Goal: Transaction & Acquisition: Purchase product/service

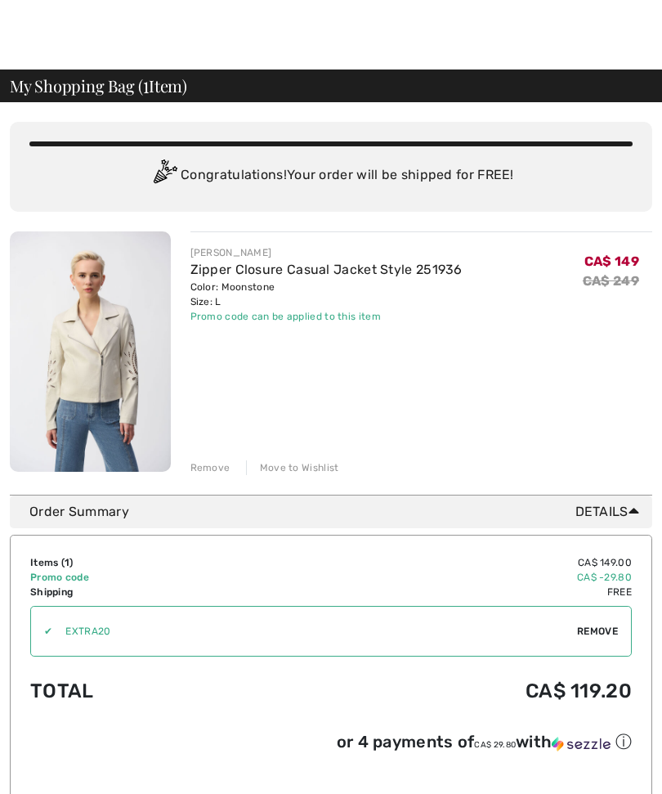
scroll to position [28, 0]
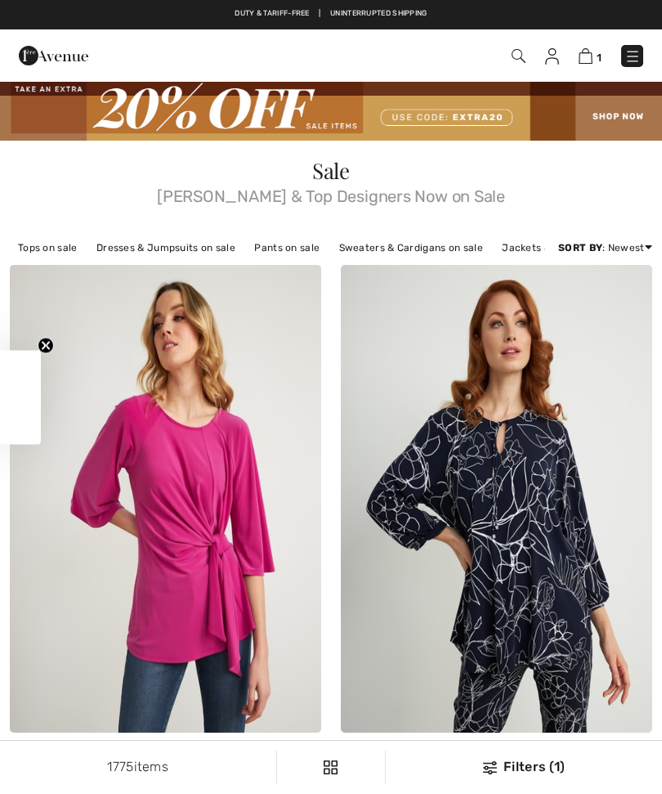
scroll to position [1084, 0]
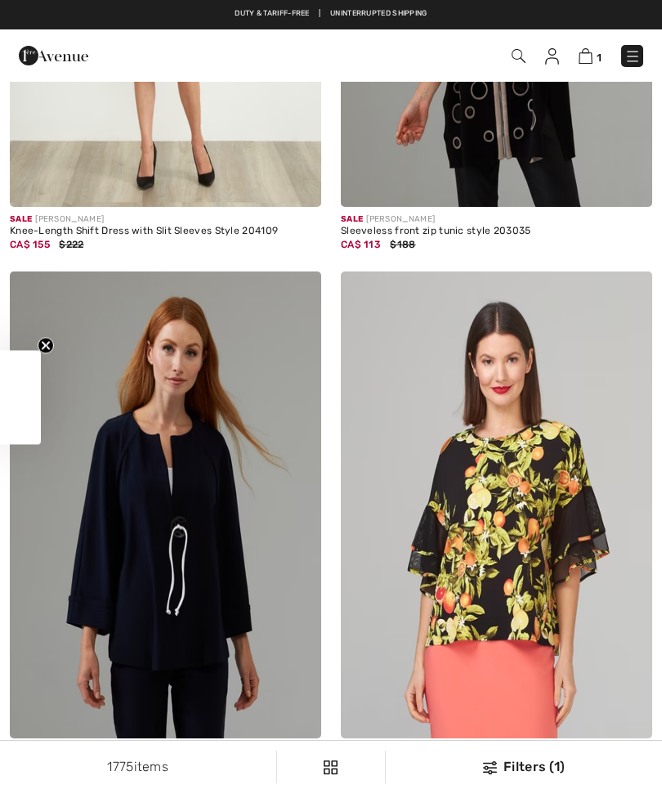
checkbox input "true"
click at [531, 54] on span "1" at bounding box center [466, 56] width 354 height 22
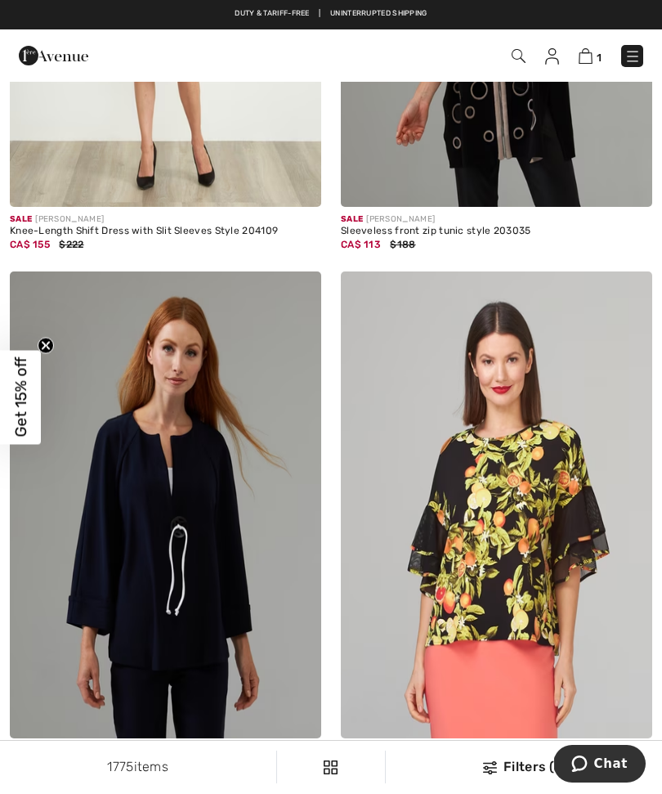
click at [519, 51] on img at bounding box center [519, 56] width 14 height 14
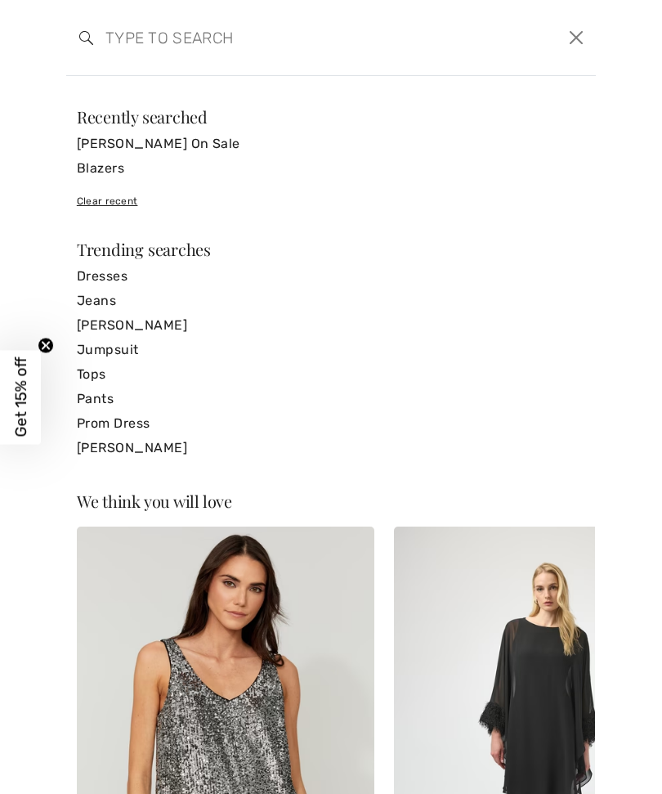
click at [132, 34] on input "search" at bounding box center [274, 37] width 363 height 49
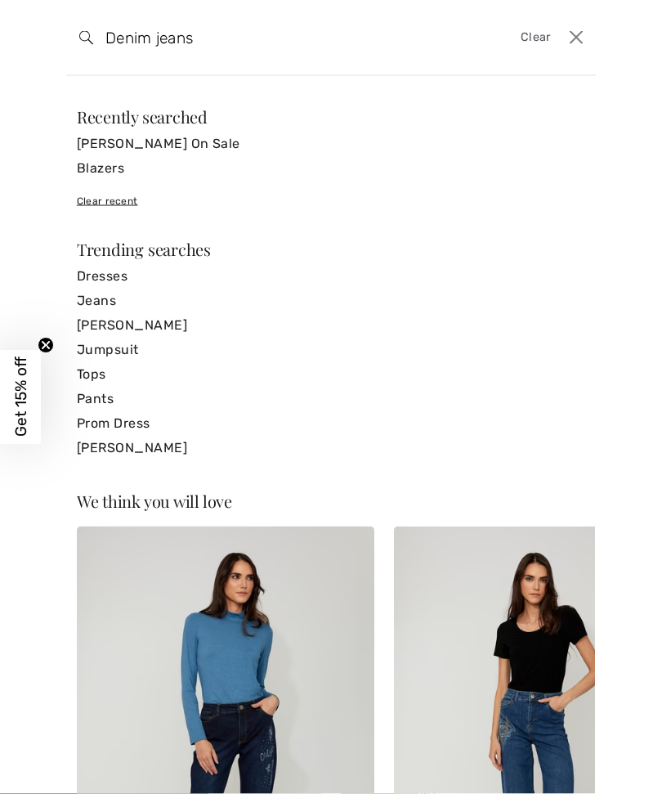
type input "Denim jeans"
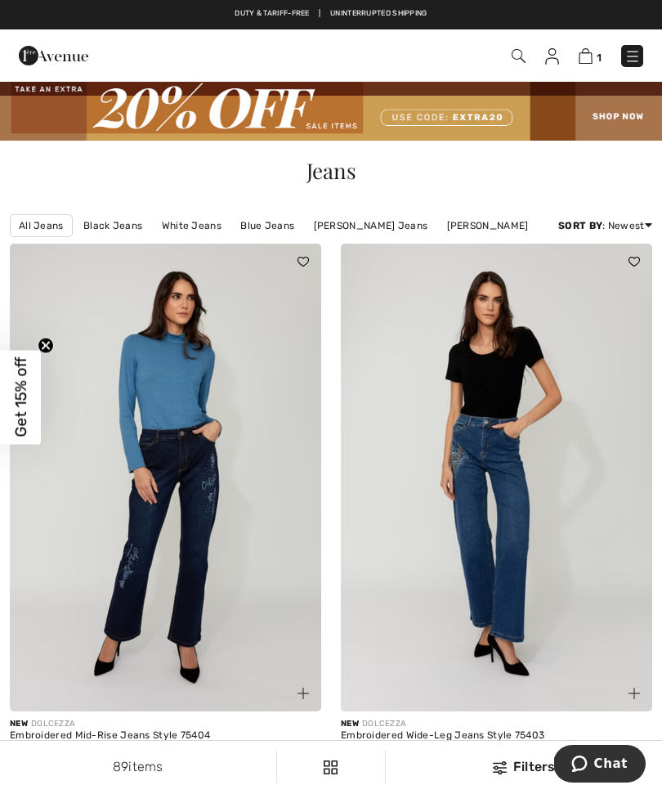
click at [518, 56] on img at bounding box center [519, 56] width 14 height 14
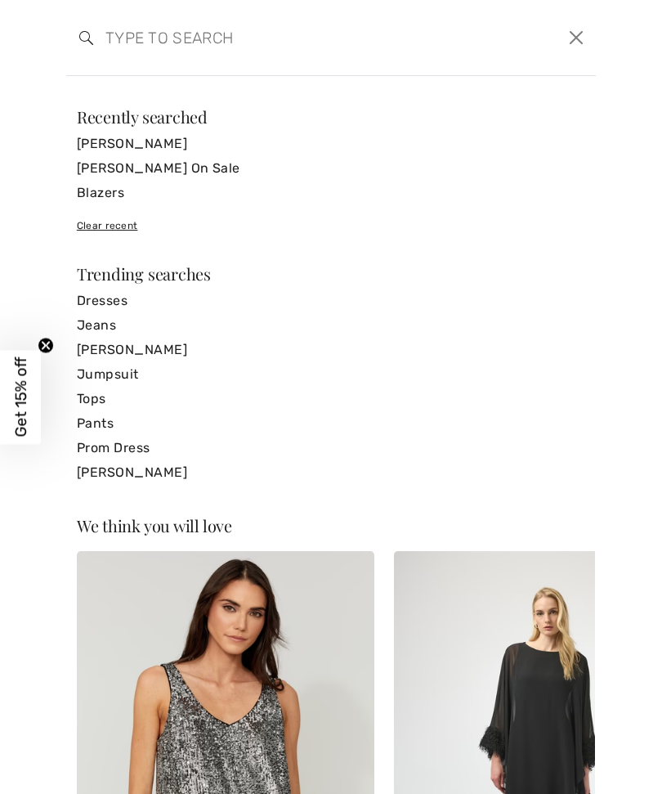
click at [118, 29] on input "search" at bounding box center [274, 37] width 363 height 49
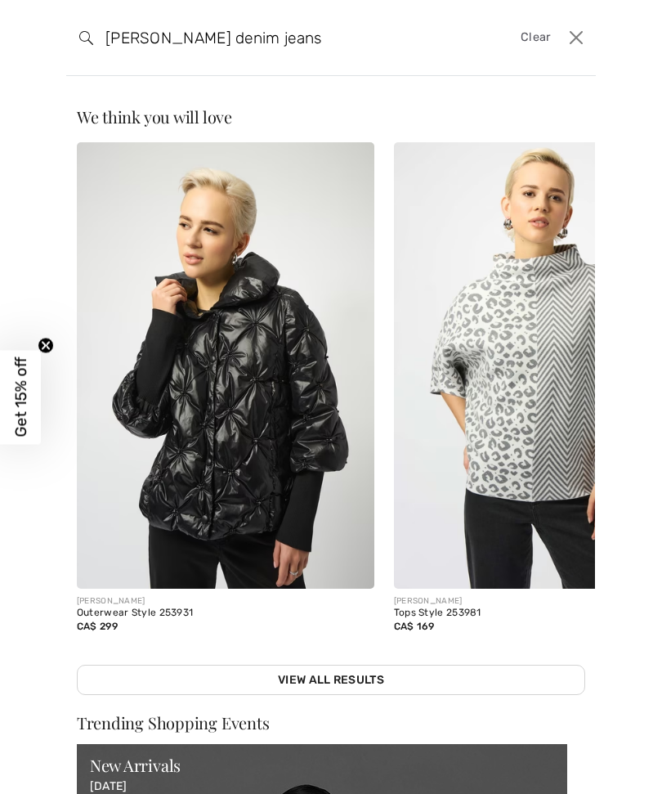
type input "Joseph ribkoff denim jeans"
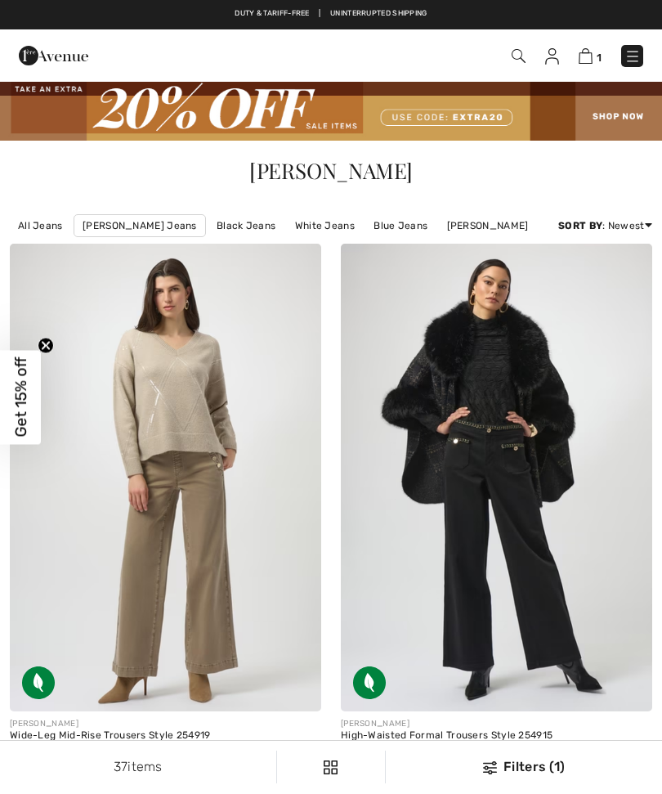
checkbox input "true"
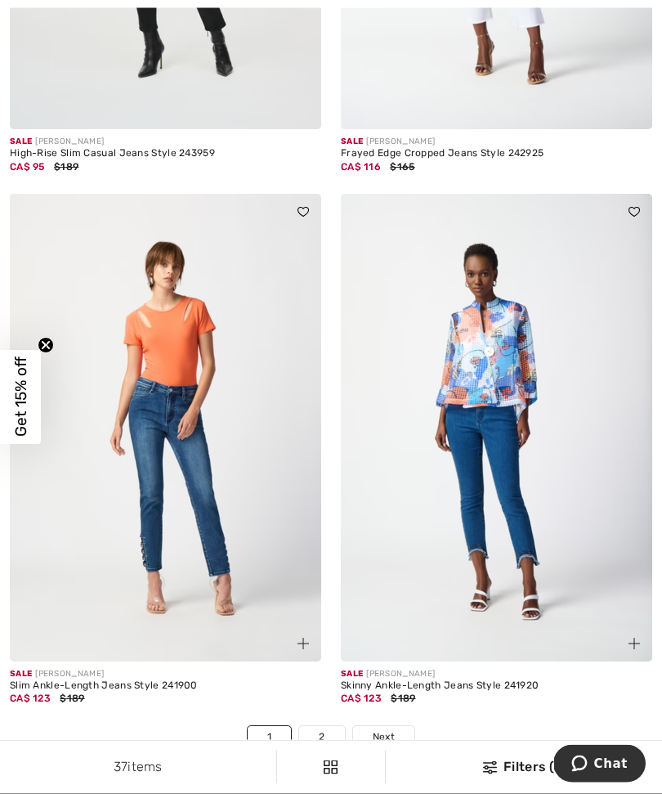
scroll to position [9545, 0]
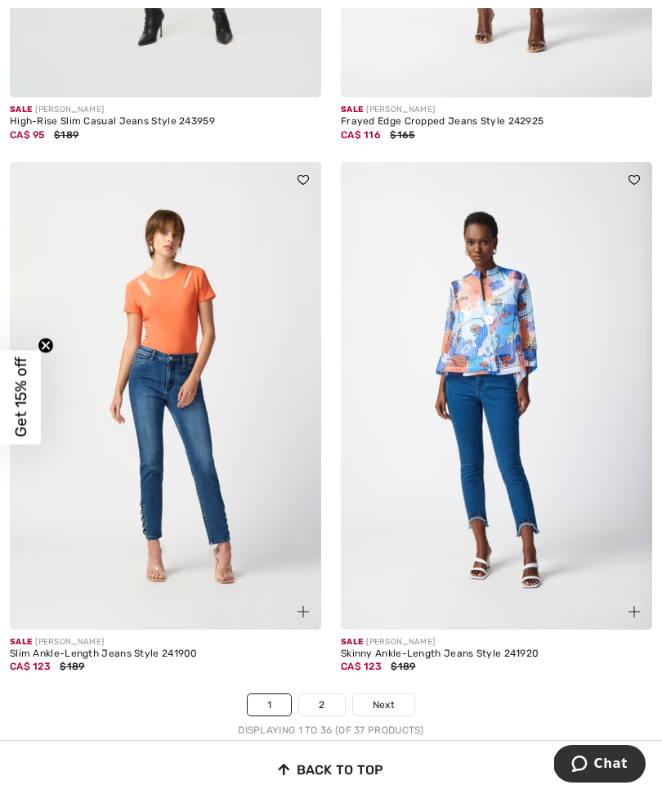
click at [399, 694] on link "Next" at bounding box center [383, 704] width 61 height 21
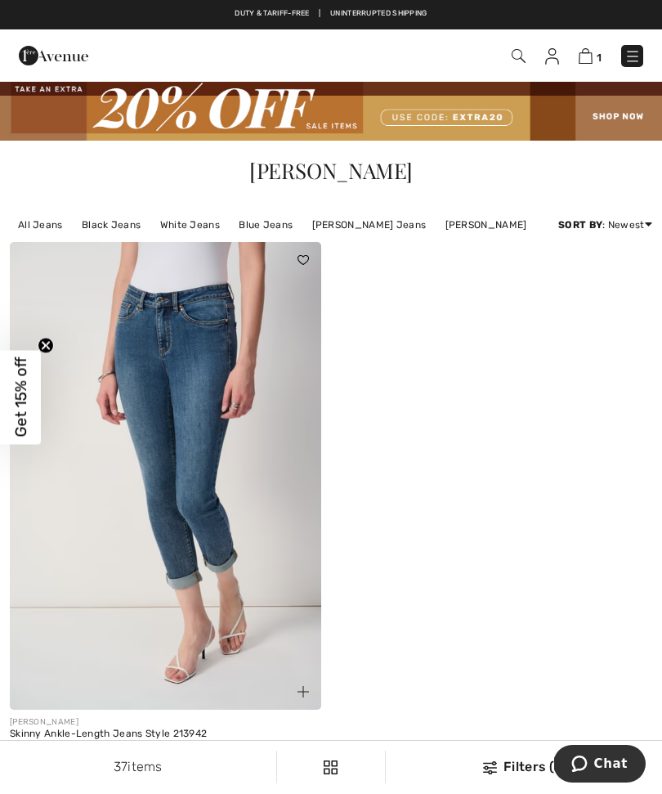
click at [513, 54] on img at bounding box center [519, 56] width 14 height 14
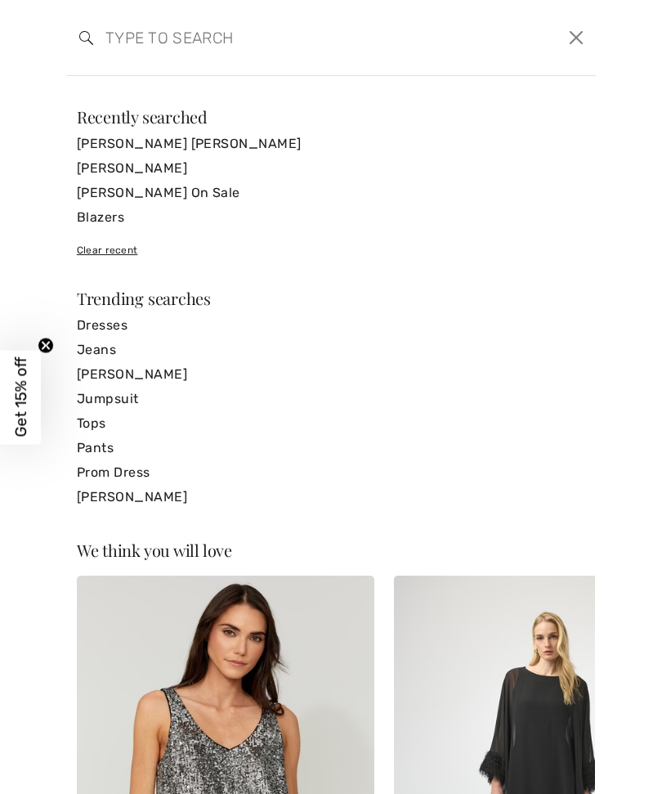
click at [131, 38] on input "search" at bounding box center [274, 37] width 363 height 49
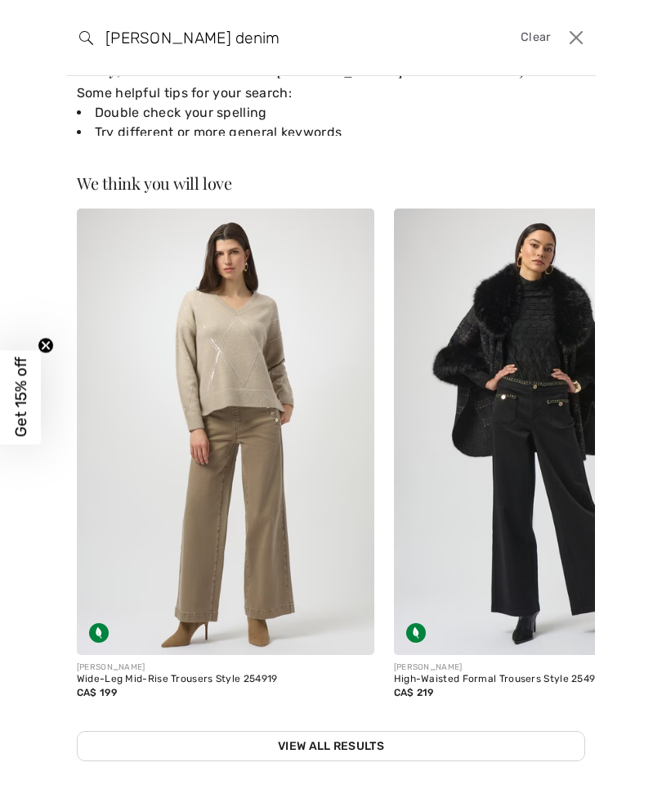
scroll to position [69, 0]
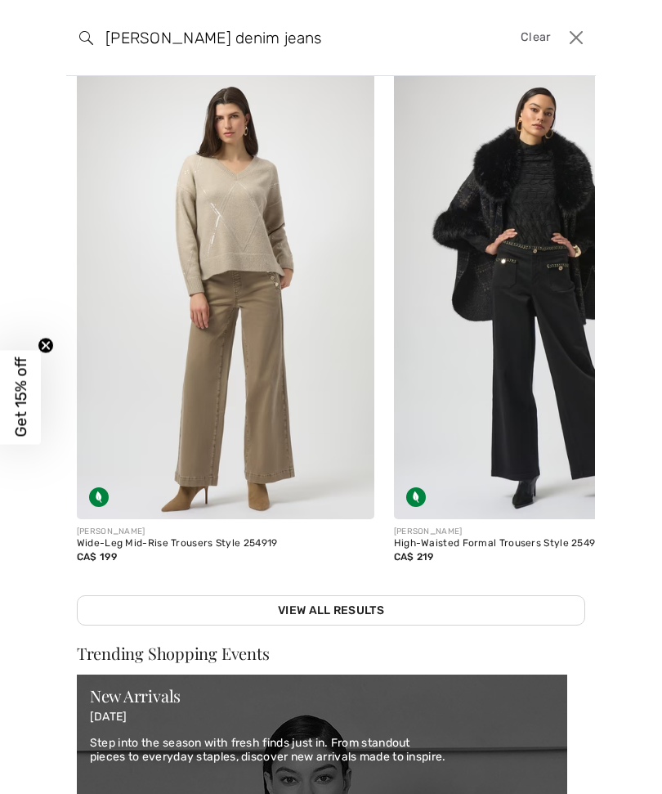
type input "Joseph Ribkoff denim jeans"
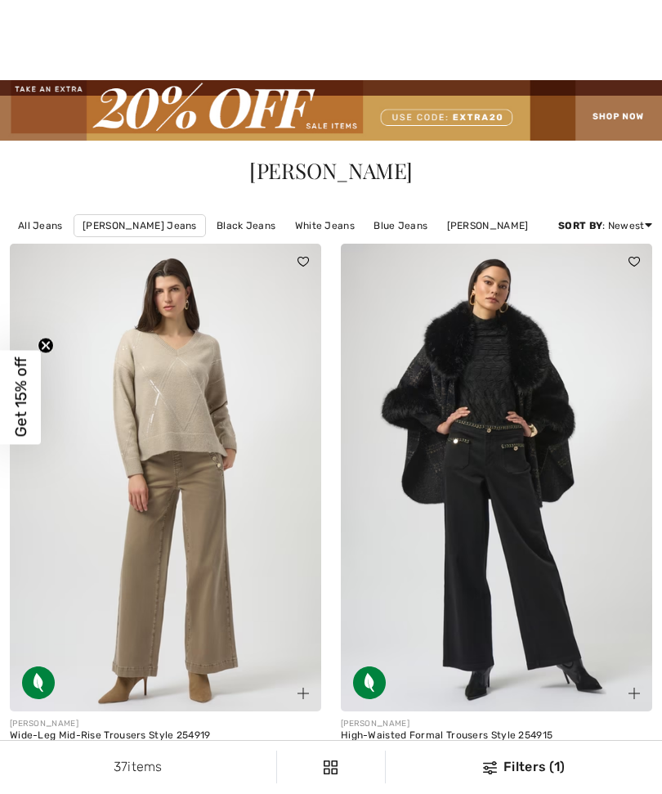
checkbox input "true"
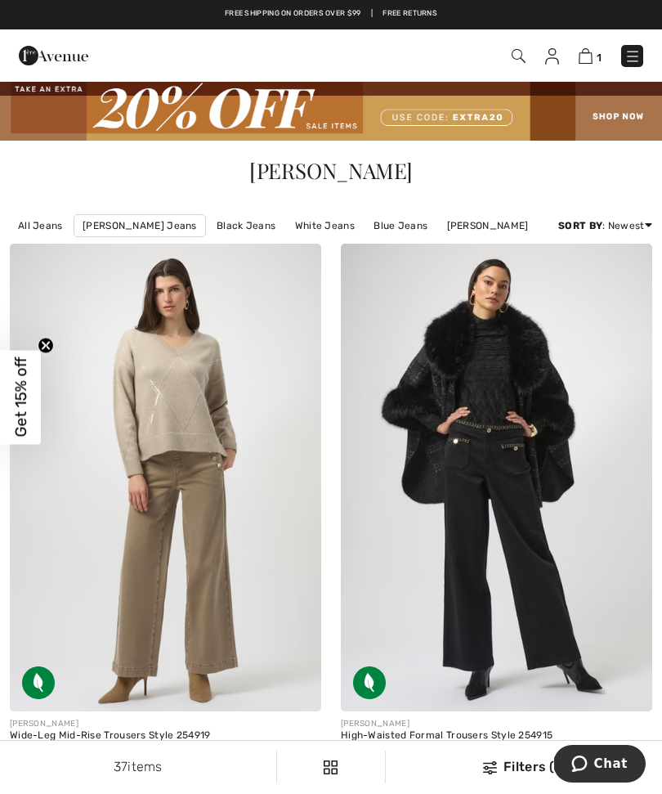
click at [590, 64] on img at bounding box center [586, 56] width 14 height 16
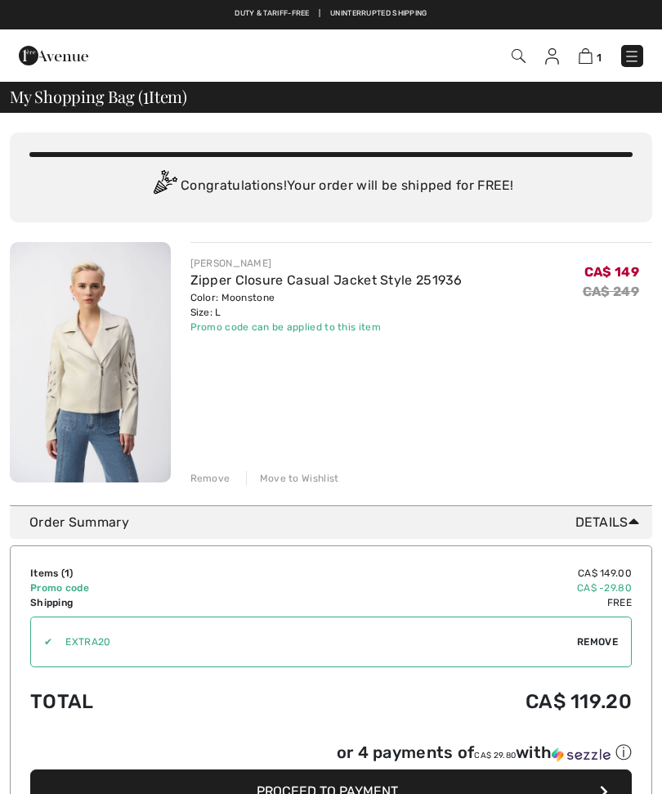
checkbox input "true"
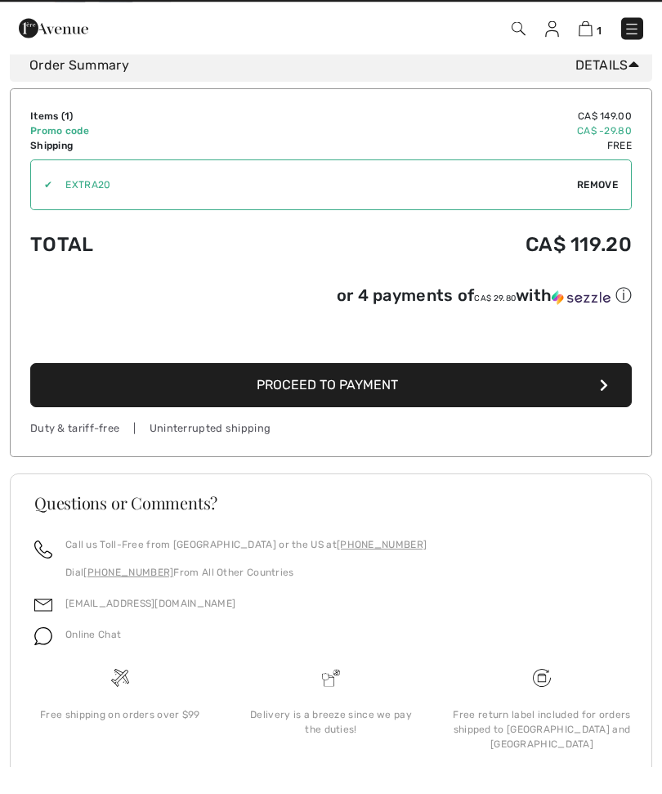
scroll to position [429, 0]
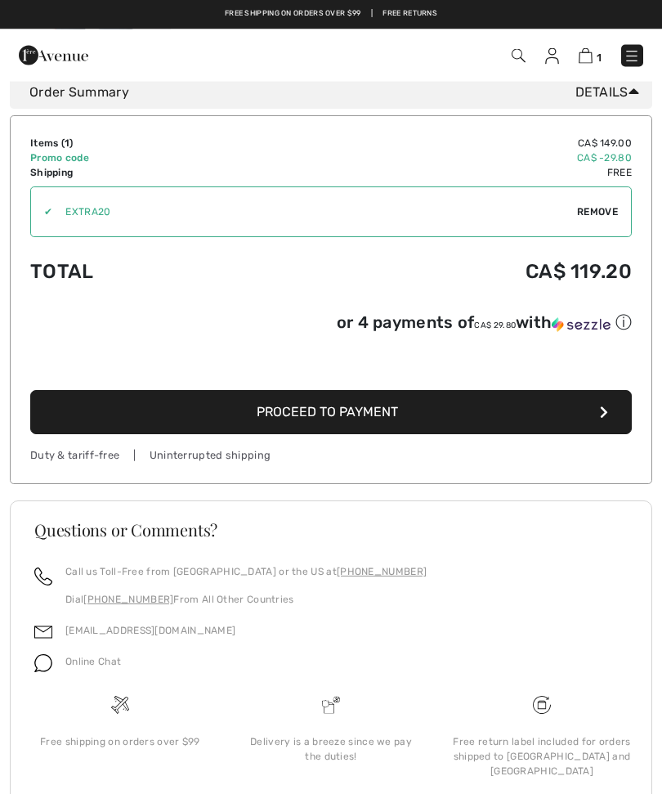
click at [616, 408] on button "Proceed to Payment" at bounding box center [331, 413] width 602 height 44
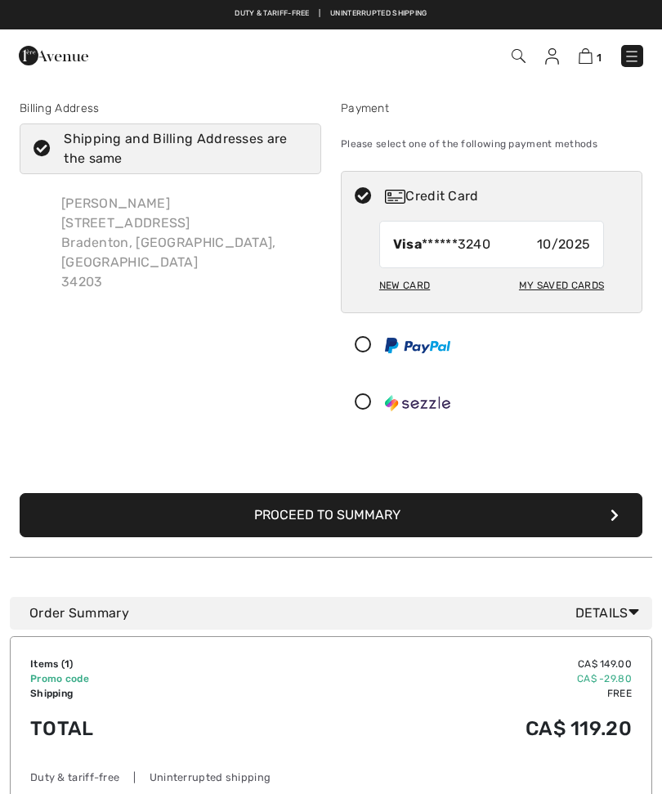
click at [150, 150] on div "Shipping and Billing Addresses are the same" at bounding box center [180, 148] width 233 height 39
click at [297, 150] on input "Shipping and Billing Addresses are the same" at bounding box center [302, 148] width 11 height 49
checkbox input "false"
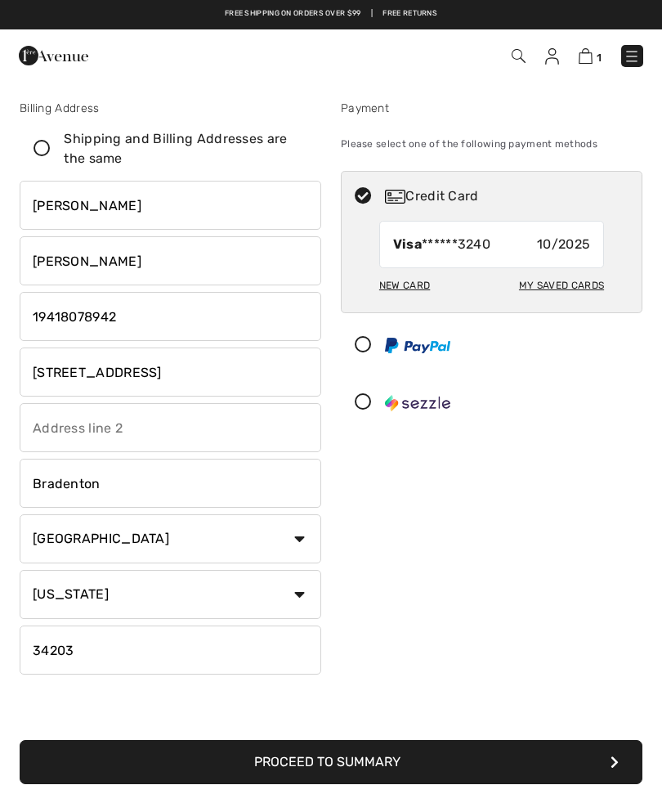
click at [157, 320] on input "phone" at bounding box center [171, 316] width 302 height 49
type input "1"
type input "5198933384"
click at [229, 380] on input "6704 Fairway Gardens Drive" at bounding box center [171, 371] width 302 height 49
type input "6704"
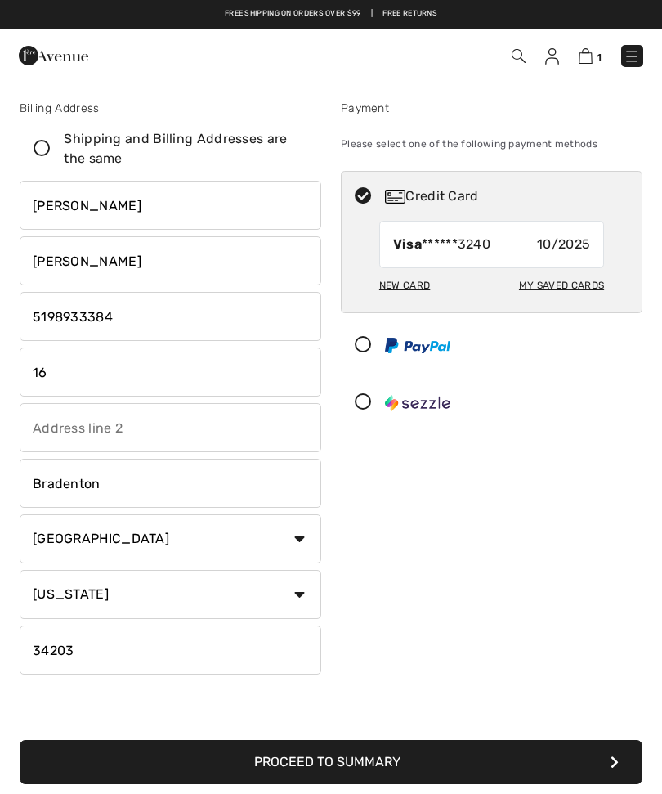
type input "161"
type input "Fallowfield Drive"
select select "CA"
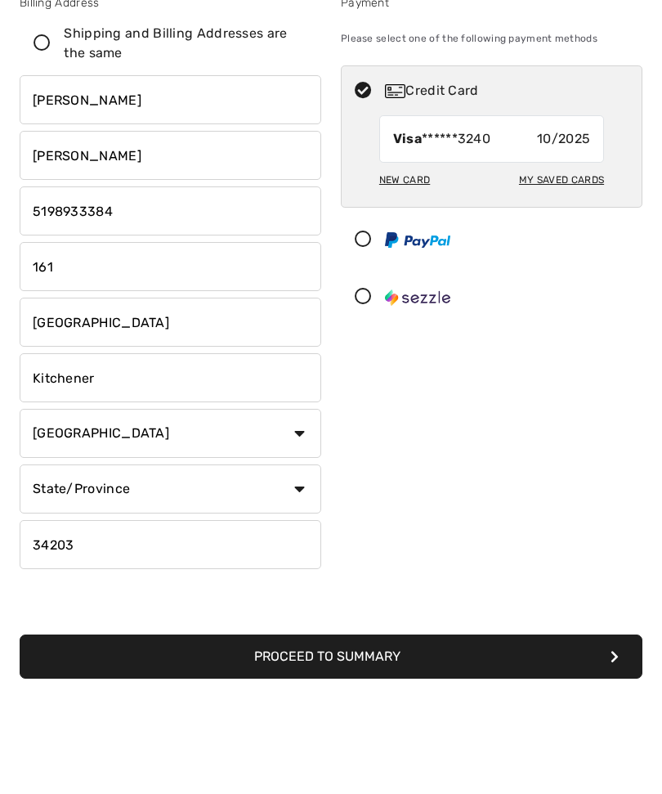
type input "Kitchener"
click at [303, 570] on select "State/Province Alberta British Columbia Manitoba New Brunswick Newfoundland and…" at bounding box center [171, 594] width 302 height 49
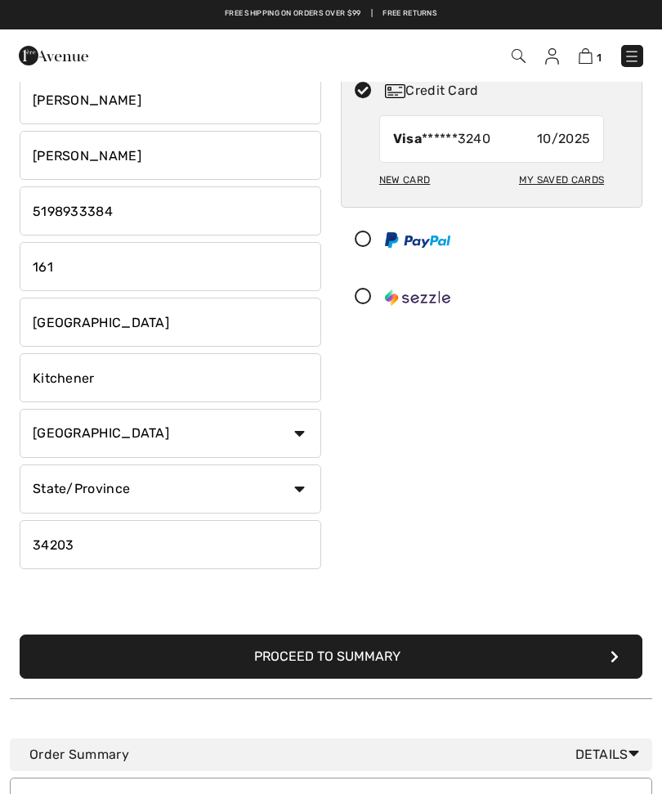
select select "ON"
click at [108, 547] on input "34203" at bounding box center [171, 544] width 302 height 49
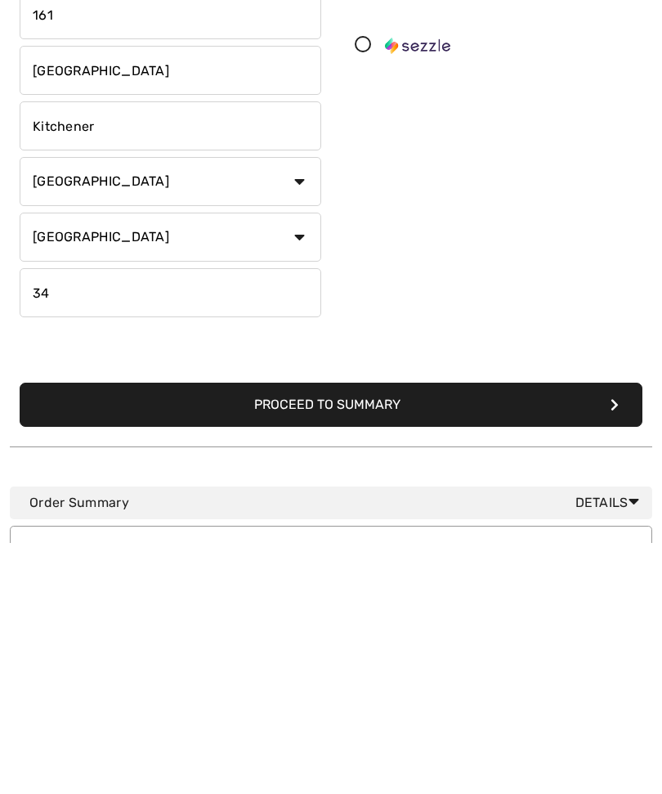
type input "3"
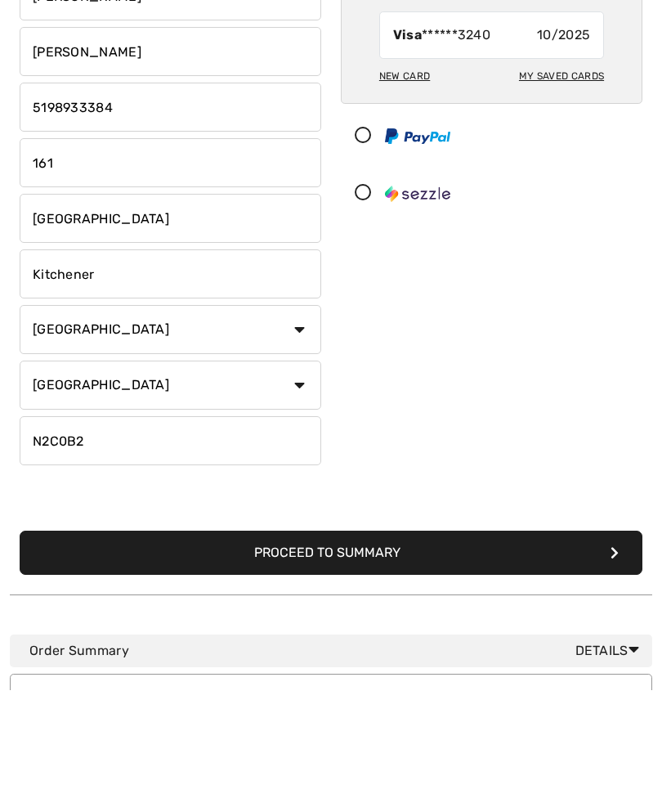
type input "N2C0B2"
click at [182, 298] on input "Fallowfield Drive" at bounding box center [171, 322] width 302 height 49
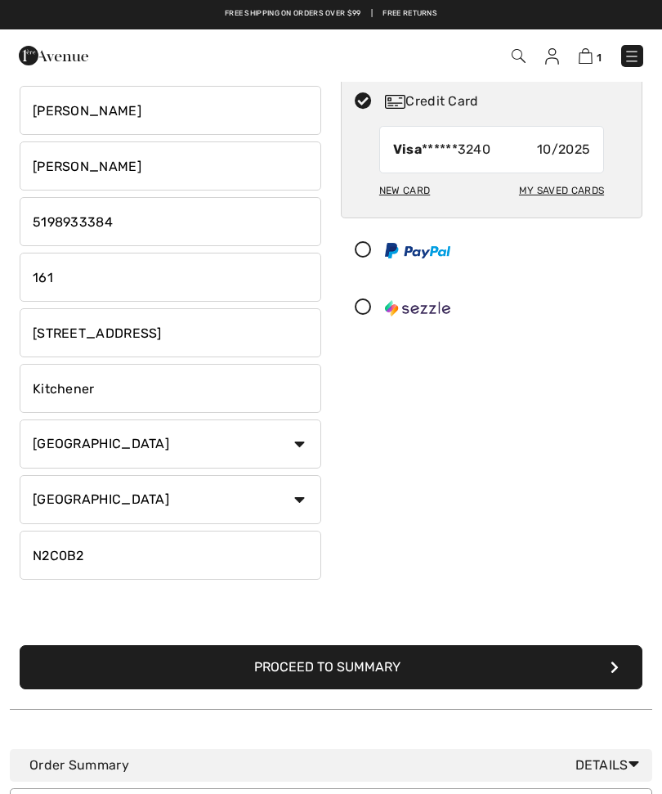
scroll to position [95, 0]
type input "Fallowfield Drive unit 611"
click at [83, 270] on input "161" at bounding box center [171, 277] width 302 height 49
type input "161 Fallowfield Drive unit611"
click at [221, 324] on input "Fallowfield Drive unit 611" at bounding box center [171, 332] width 302 height 49
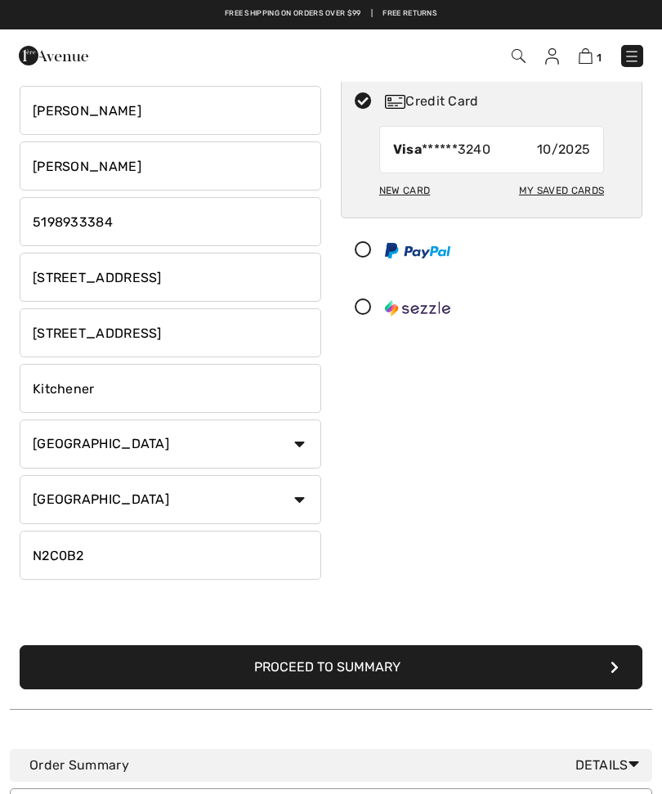
click at [220, 326] on input "Fallowfield Drive unit 611" at bounding box center [171, 332] width 302 height 49
type input "Fallo"
click at [417, 191] on div "New Card" at bounding box center [404, 191] width 51 height 28
radio input "true"
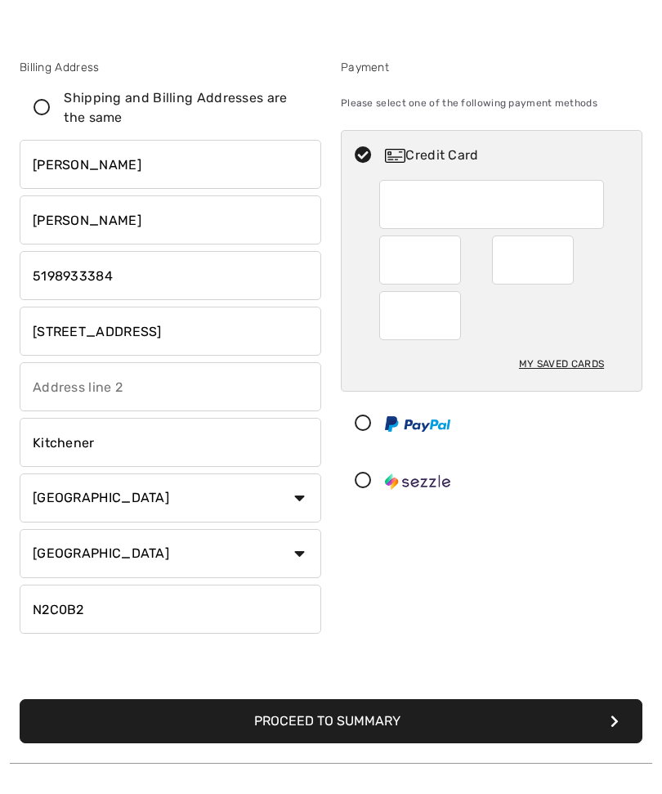
scroll to position [42, 0]
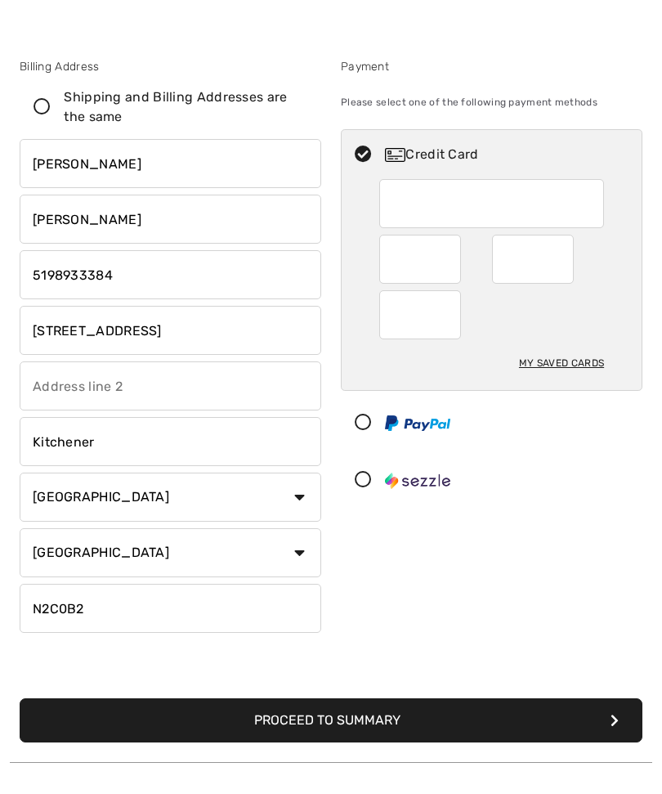
click at [28, 96] on label "Shipping and Billing Addresses are the same" at bounding box center [171, 107] width 302 height 51
click at [297, 96] on input "Shipping and Billing Addresses are the same" at bounding box center [302, 107] width 11 height 49
checkbox input "true"
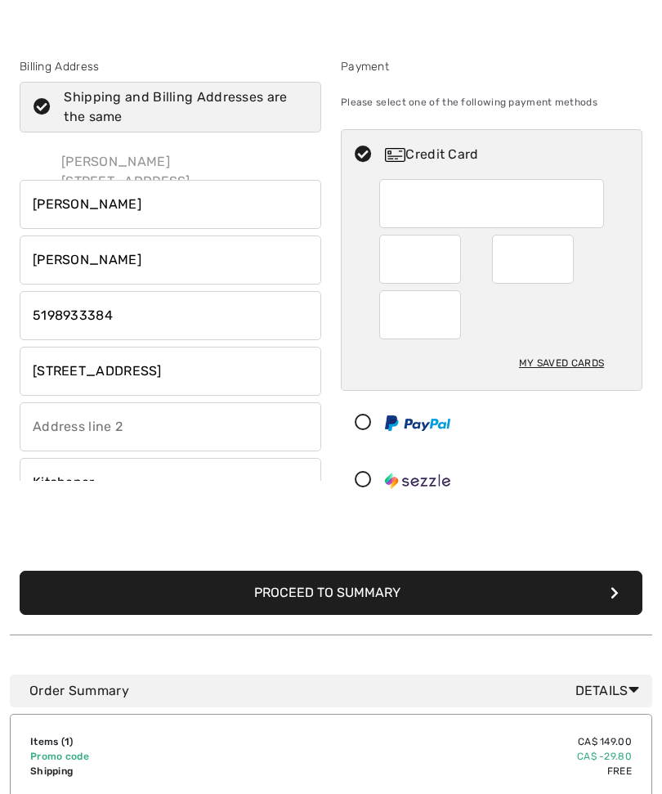
type input "19418078942"
type input "[STREET_ADDRESS]"
type input "Bradenton"
select select "US"
type input "34203"
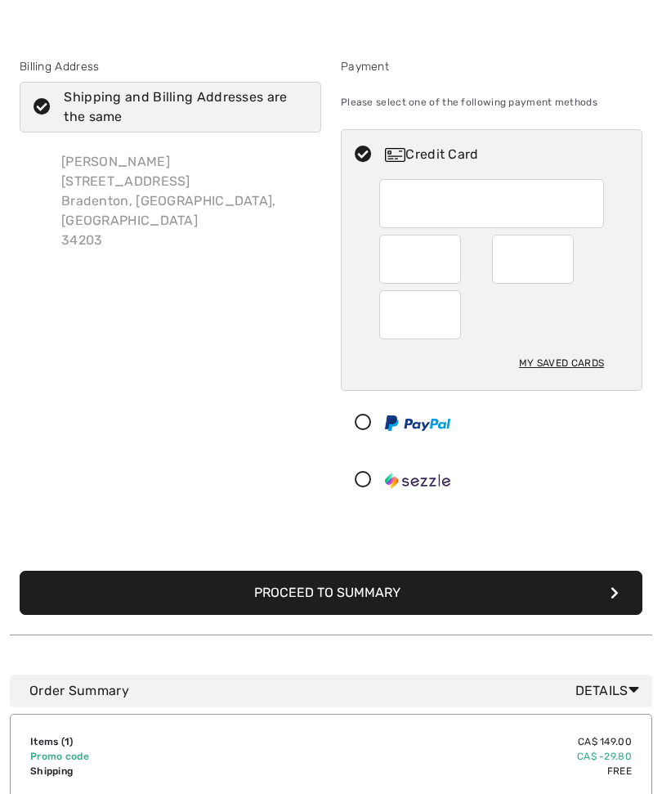
click at [43, 103] on icon at bounding box center [41, 107] width 43 height 17
click at [297, 103] on input "Shipping and Billing Addresses are the same" at bounding box center [302, 107] width 11 height 49
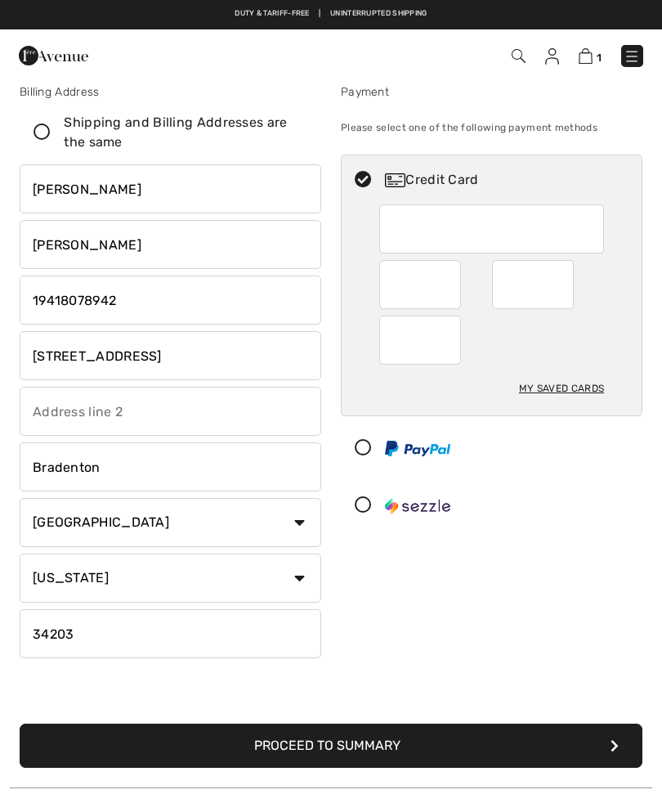
scroll to position [16, 0]
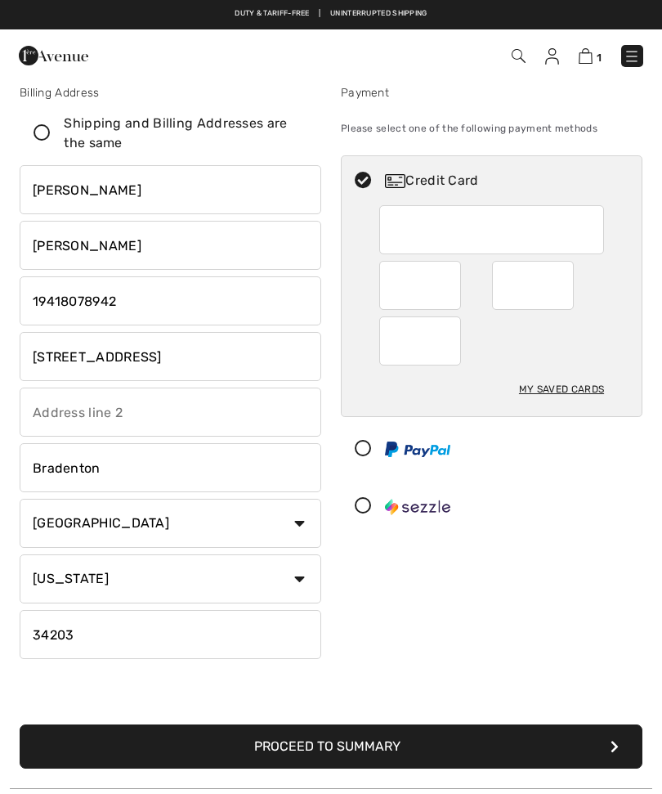
click at [42, 127] on icon at bounding box center [41, 133] width 43 height 17
click at [297, 127] on input "Shipping and Billing Addresses are the same" at bounding box center [302, 133] width 11 height 49
checkbox input "true"
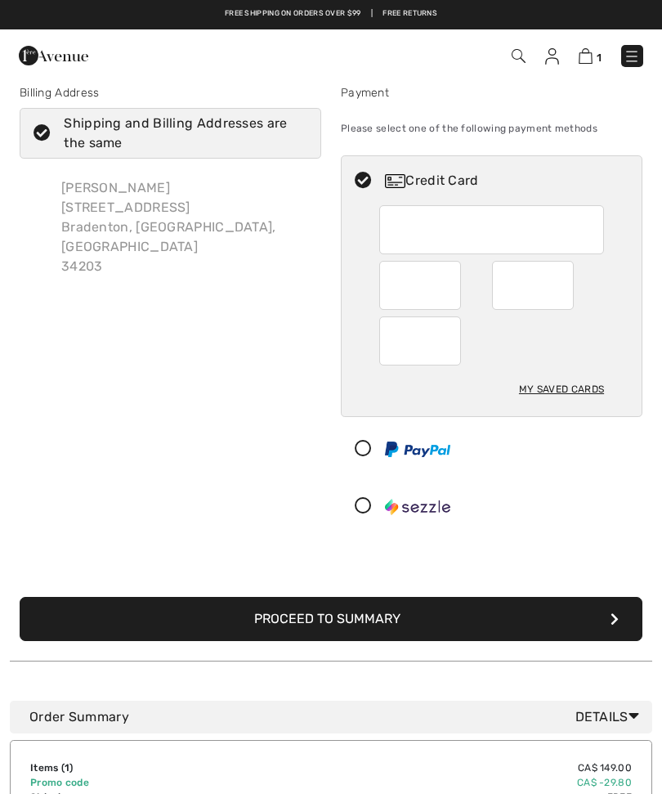
click at [557, 48] on img at bounding box center [552, 56] width 14 height 16
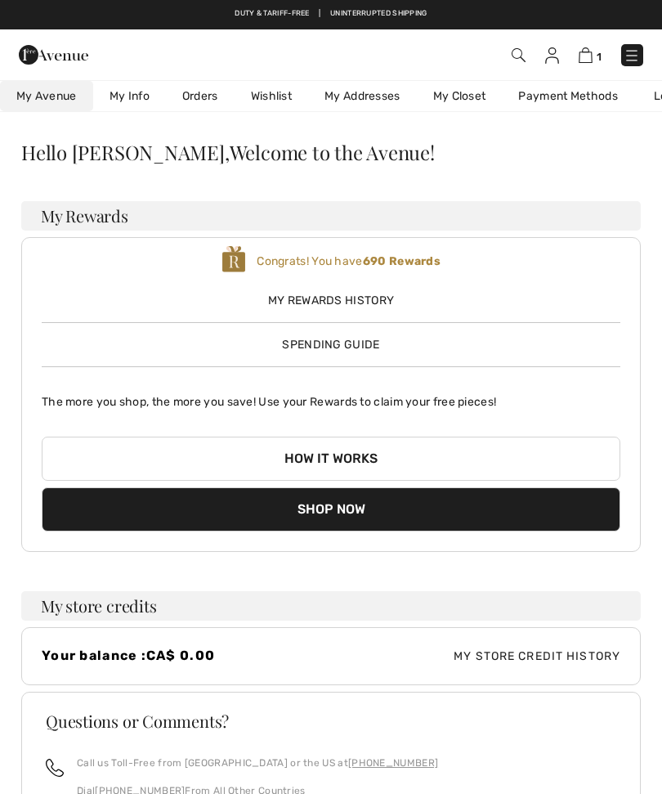
checkbox input "true"
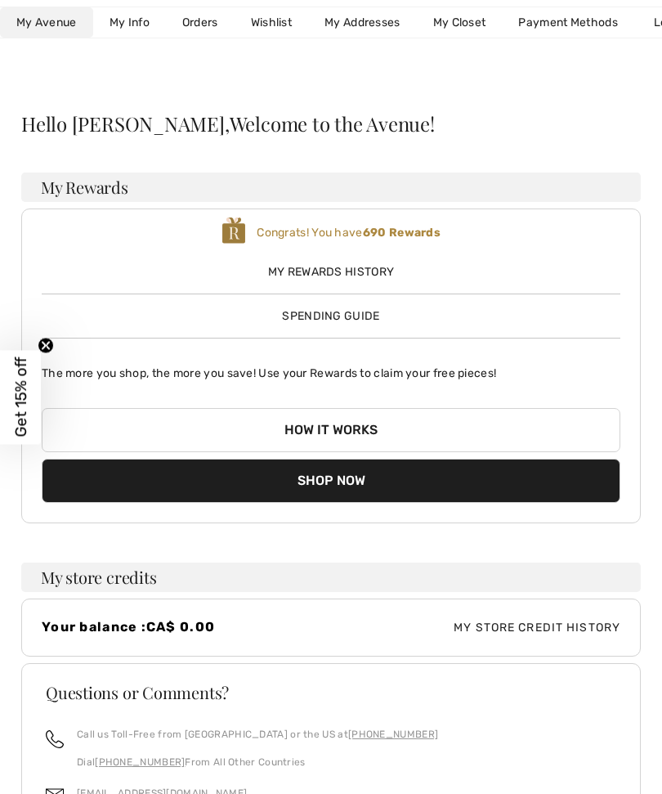
scroll to position [29, 0]
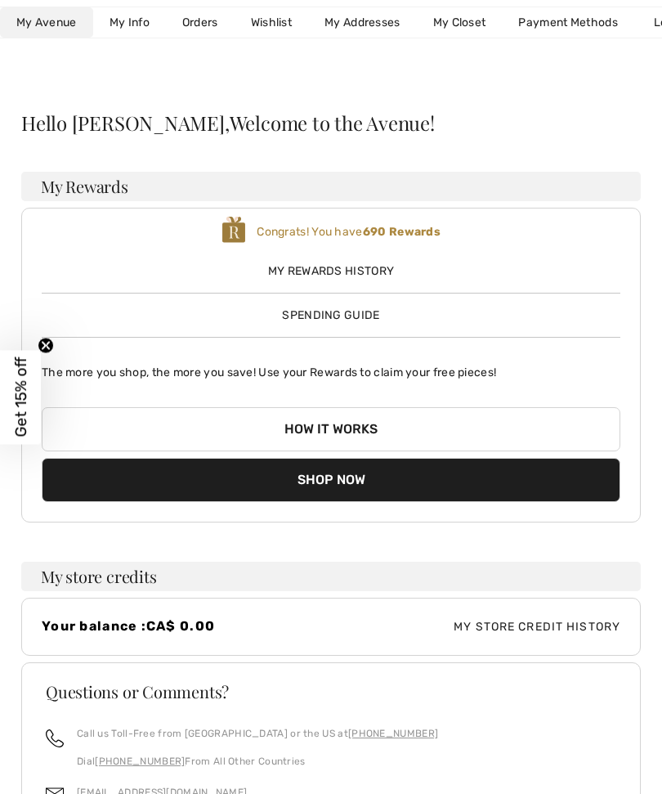
click at [369, 23] on link "My Addresses" at bounding box center [362, 22] width 109 height 30
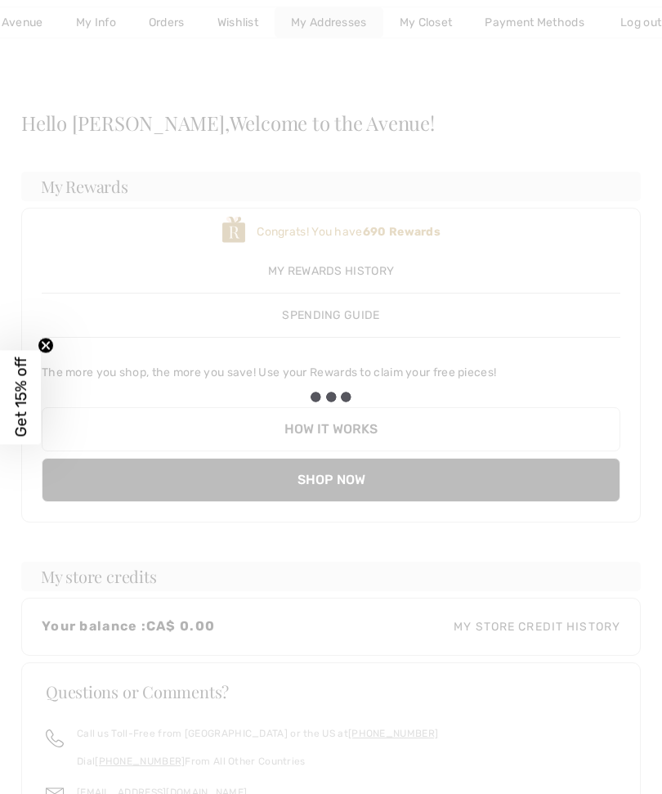
scroll to position [0, 34]
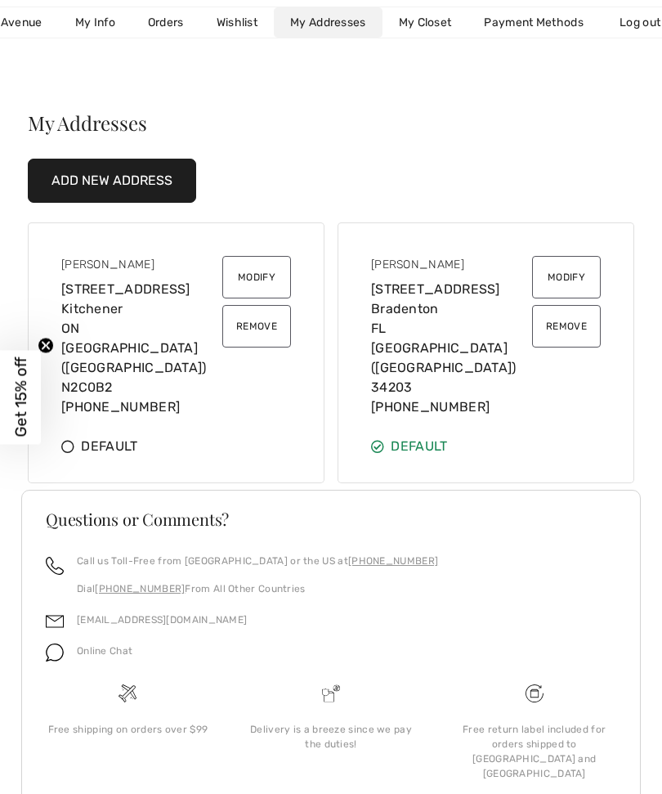
click at [566, 329] on button "Remove" at bounding box center [566, 326] width 69 height 43
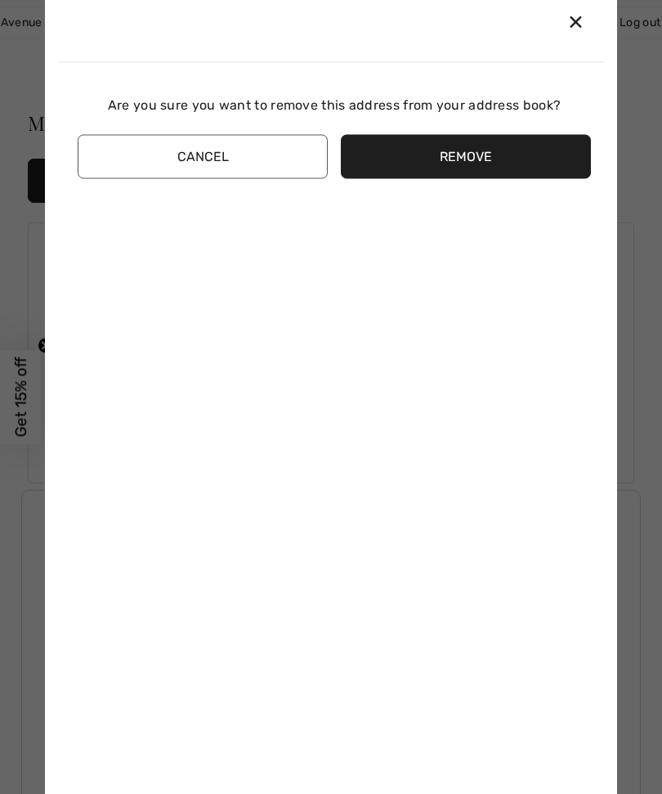
click at [493, 158] on button "Remove" at bounding box center [466, 156] width 250 height 44
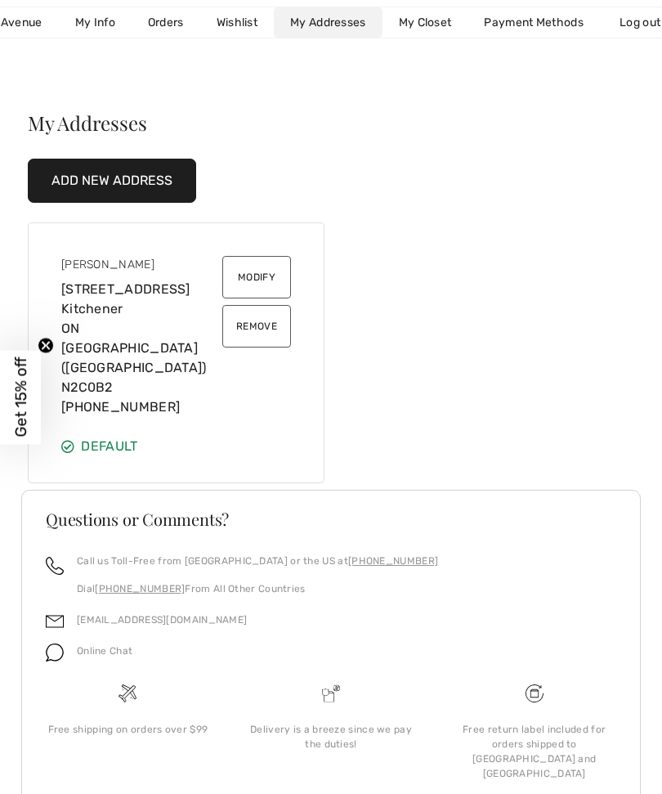
scroll to position [0, 0]
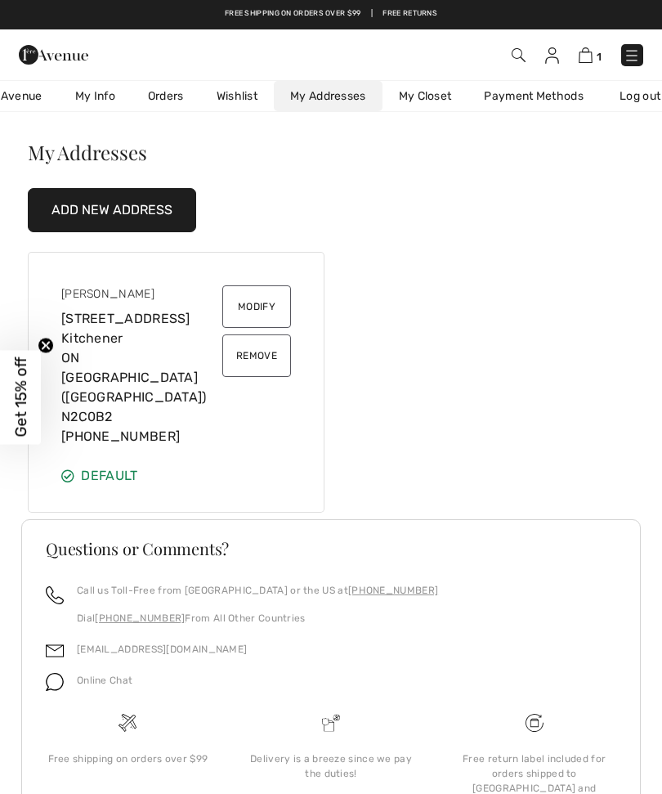
click at [591, 54] on img at bounding box center [586, 55] width 14 height 16
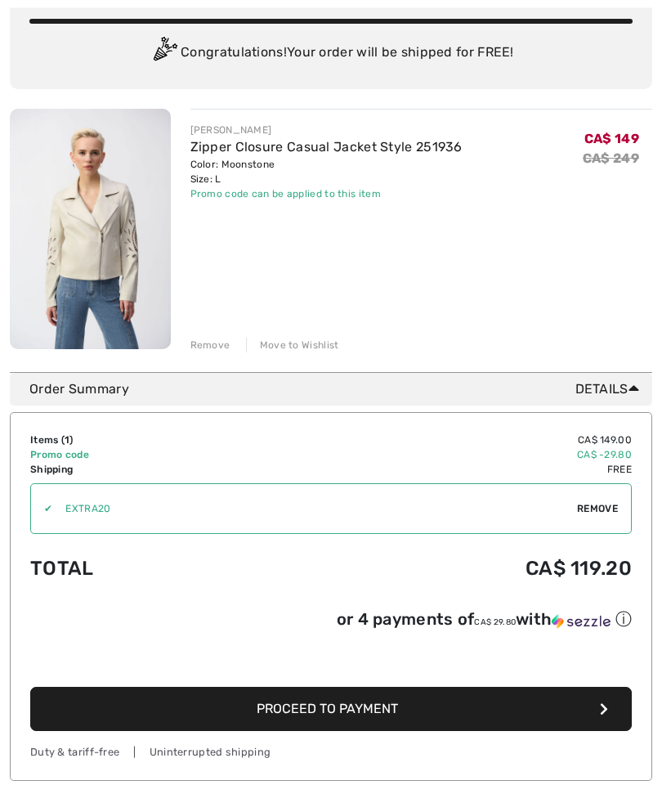
scroll to position [133, 0]
click at [497, 701] on button "Proceed to Payment" at bounding box center [331, 709] width 602 height 44
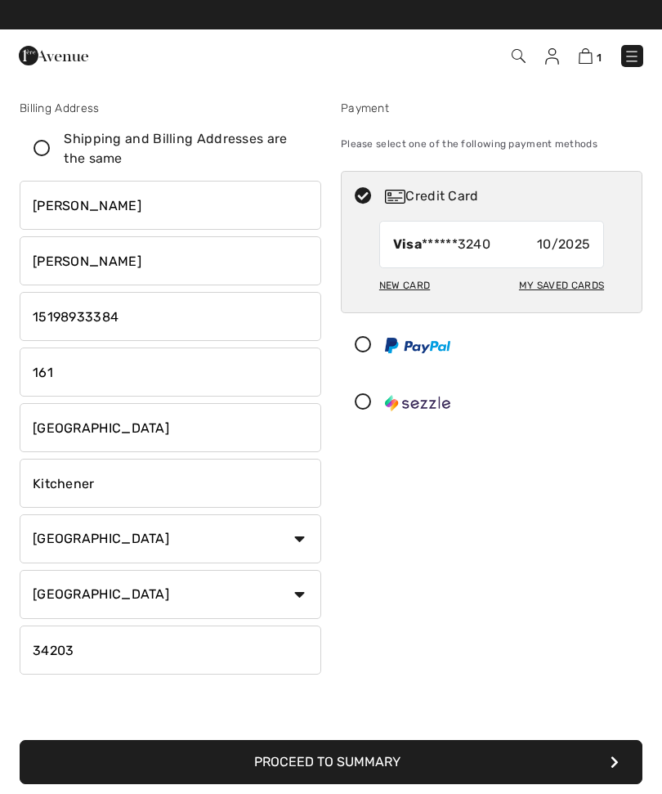
click at [34, 155] on icon at bounding box center [41, 149] width 43 height 17
click at [297, 155] on input "Shipping and Billing Addresses are the same" at bounding box center [302, 148] width 11 height 49
checkbox input "true"
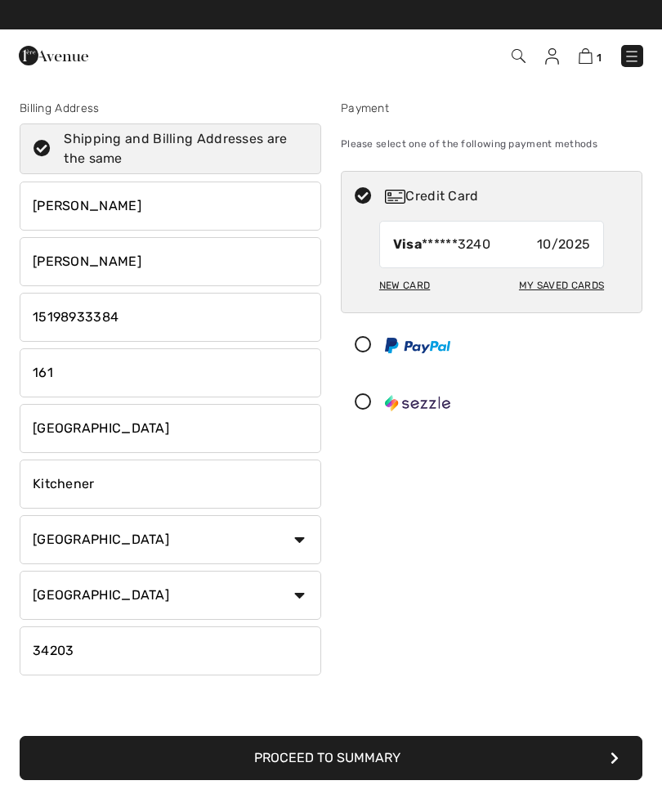
type input "19418078942"
type input "[STREET_ADDRESS]"
type input "Bradenton"
select select "US"
select select "FL"
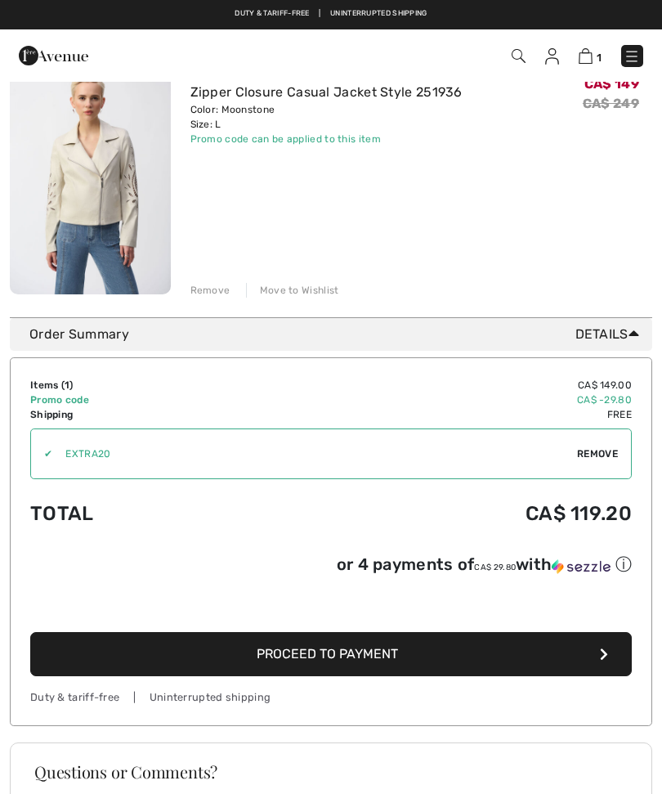
click at [388, 661] on span "Proceed to Payment" at bounding box center [327, 654] width 141 height 16
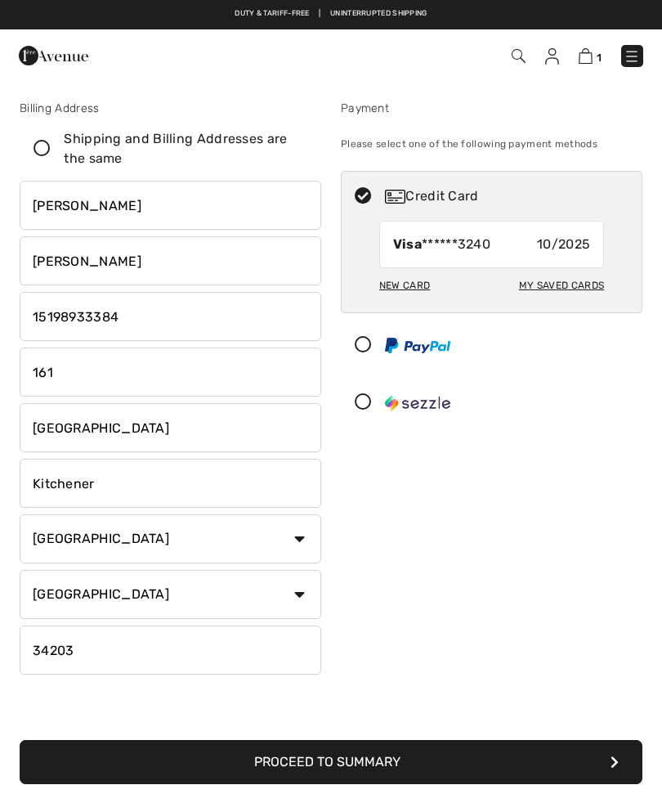
click at [99, 370] on input "161" at bounding box center [171, 371] width 302 height 49
click at [167, 421] on input "Fallowfield Drive" at bounding box center [171, 427] width 302 height 49
type input "161 Fallowfield Drive"
click at [331, 762] on button "Proceed to Summary" at bounding box center [331, 762] width 623 height 44
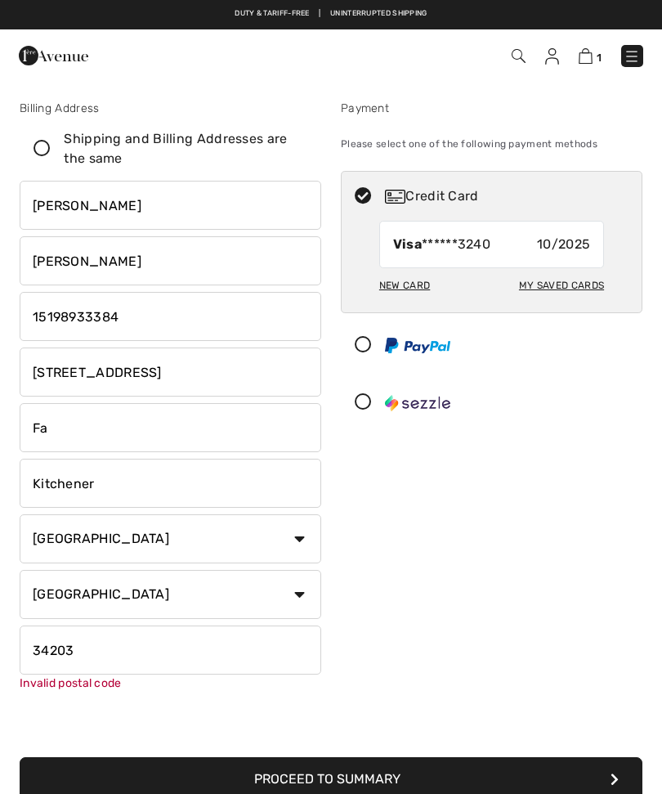
type input "F"
click at [189, 355] on input "161 Fallowfield Drive" at bounding box center [171, 371] width 302 height 49
click at [182, 365] on input "161 Fallowfield Drive" at bounding box center [171, 371] width 302 height 49
type input "1"
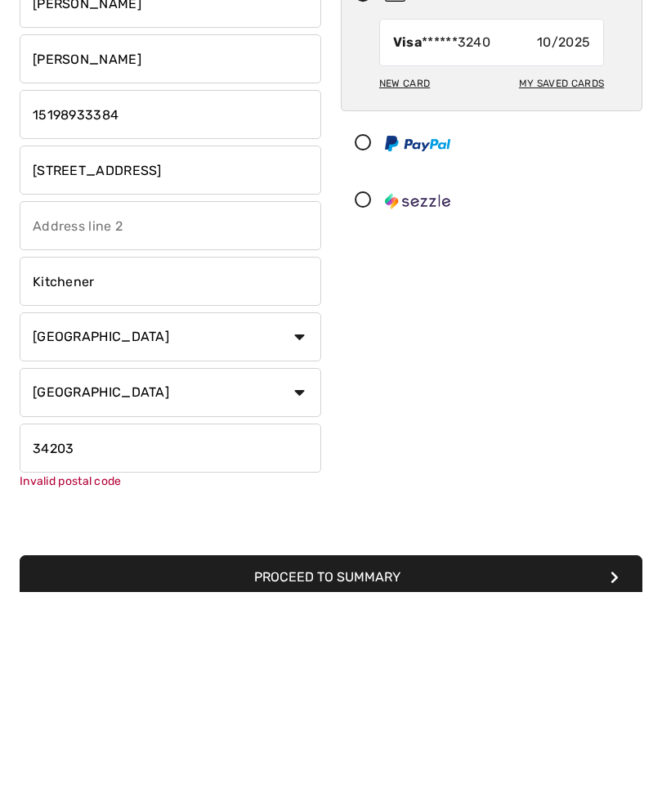
click at [114, 625] on input "34203" at bounding box center [171, 649] width 302 height 49
type input "[STREET_ADDRESS]"
type input "3"
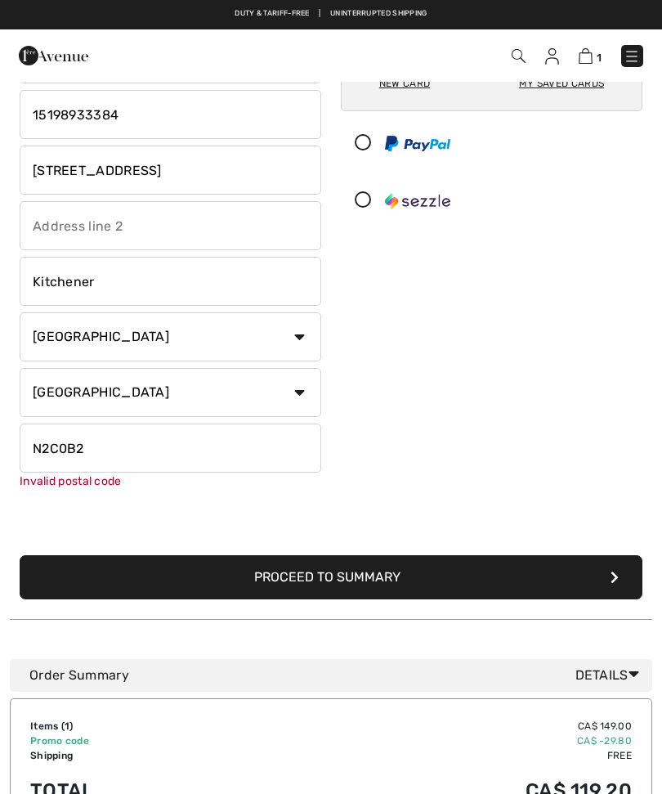
click at [123, 453] on input "N2C0B2" at bounding box center [171, 448] width 302 height 49
click at [551, 460] on div "Payment Please select one of the following payment methods Credit Card Visa ***…" at bounding box center [491, 197] width 321 height 598
click at [431, 477] on div "Payment Please select one of the following payment methods Credit Card Visa ***…" at bounding box center [491, 197] width 321 height 598
click at [390, 486] on div "Payment Please select one of the following payment methods Credit Card Visa ***…" at bounding box center [491, 197] width 321 height 598
click at [124, 437] on input "N2C0B2" at bounding box center [171, 448] width 302 height 49
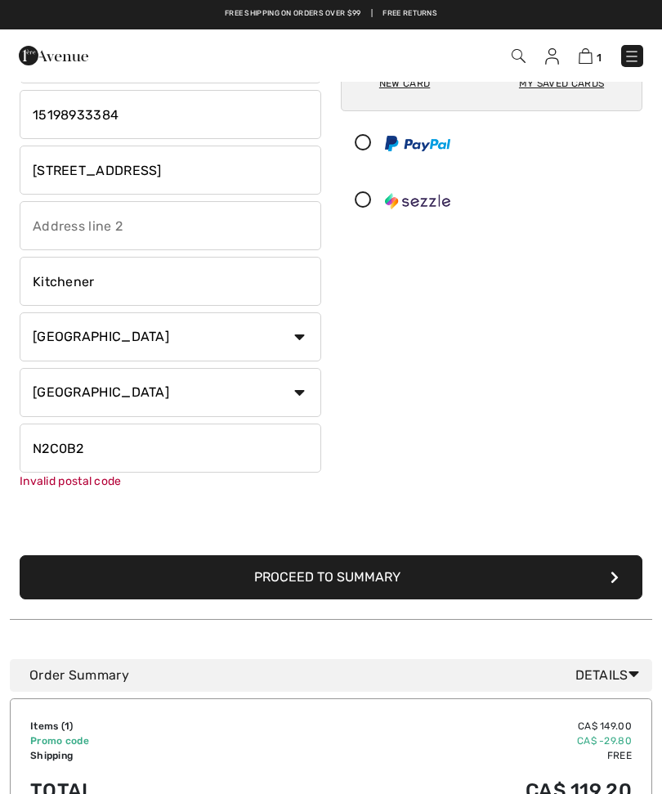
click at [128, 448] on input "N2C0B2" at bounding box center [171, 448] width 302 height 49
type input "N"
type input "N2C0B2"
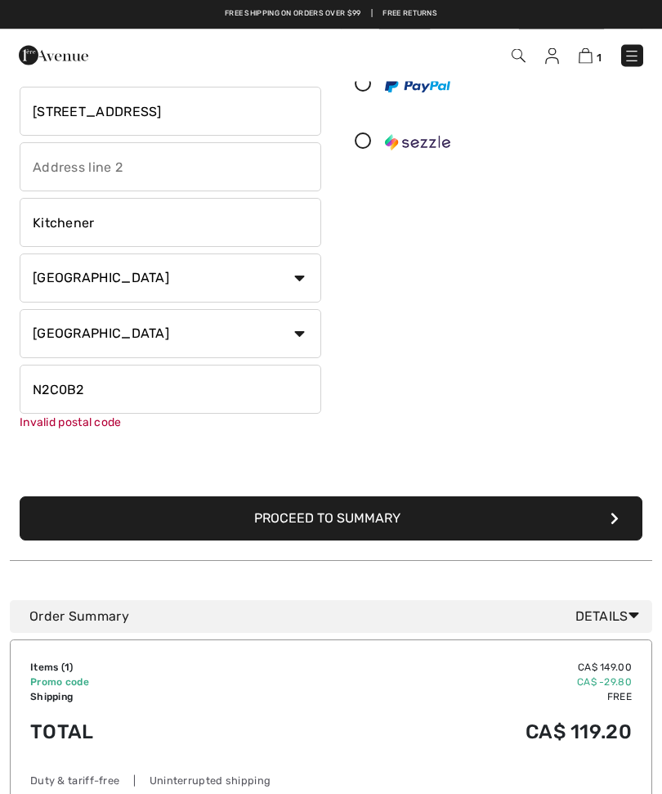
scroll to position [265, 0]
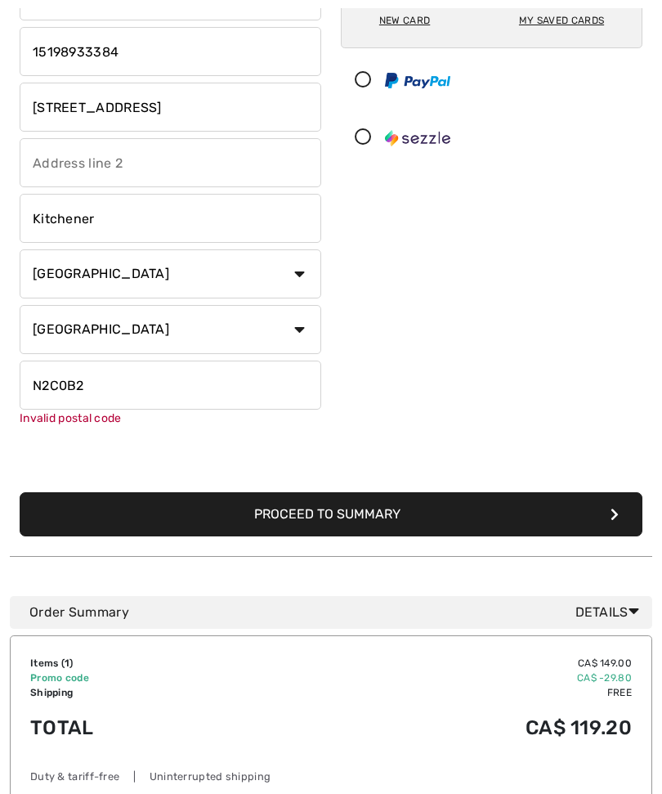
click at [342, 547] on div "Billing Address Shipping and Billing Addresses are the same Donna Dowling 161, …" at bounding box center [331, 176] width 643 height 760
click at [353, 513] on button "Proceed to Summary" at bounding box center [331, 514] width 623 height 44
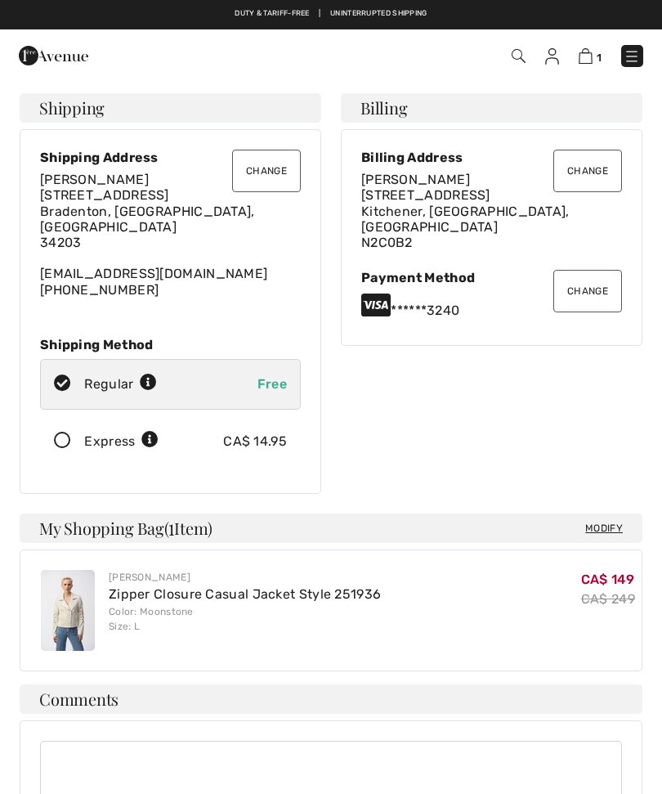
checkbox input "true"
click at [271, 179] on button "Change" at bounding box center [266, 171] width 69 height 43
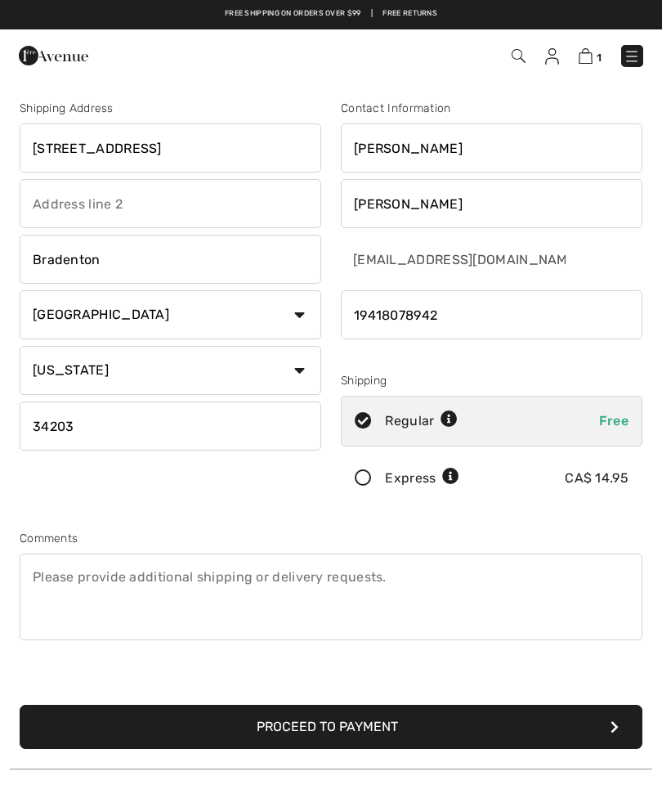
click at [253, 141] on input "[STREET_ADDRESS]" at bounding box center [171, 147] width 302 height 49
type input "6704"
click at [128, 253] on input "Bradenton" at bounding box center [171, 259] width 302 height 49
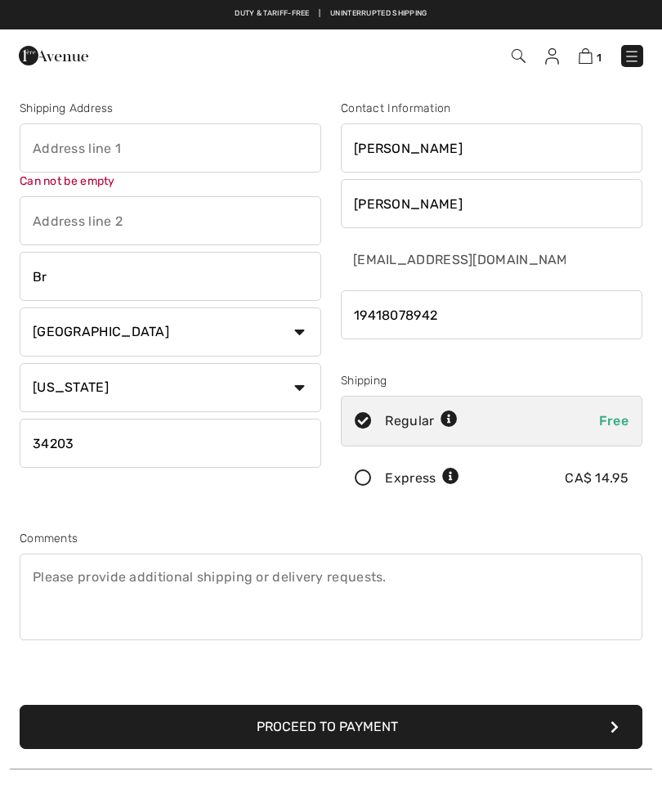
type input "B"
click at [106, 435] on input "34203" at bounding box center [171, 443] width 302 height 49
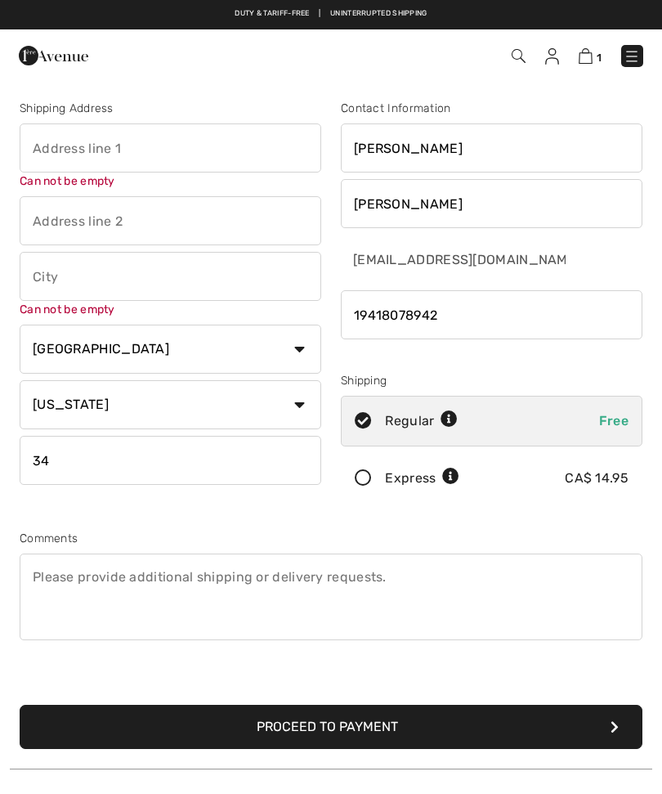
type input "3"
click at [415, 137] on input "Donna" at bounding box center [492, 147] width 302 height 49
click at [433, 144] on input "Donna" at bounding box center [492, 147] width 302 height 49
type input "D"
click at [433, 199] on input "[PERSON_NAME]" at bounding box center [492, 203] width 302 height 49
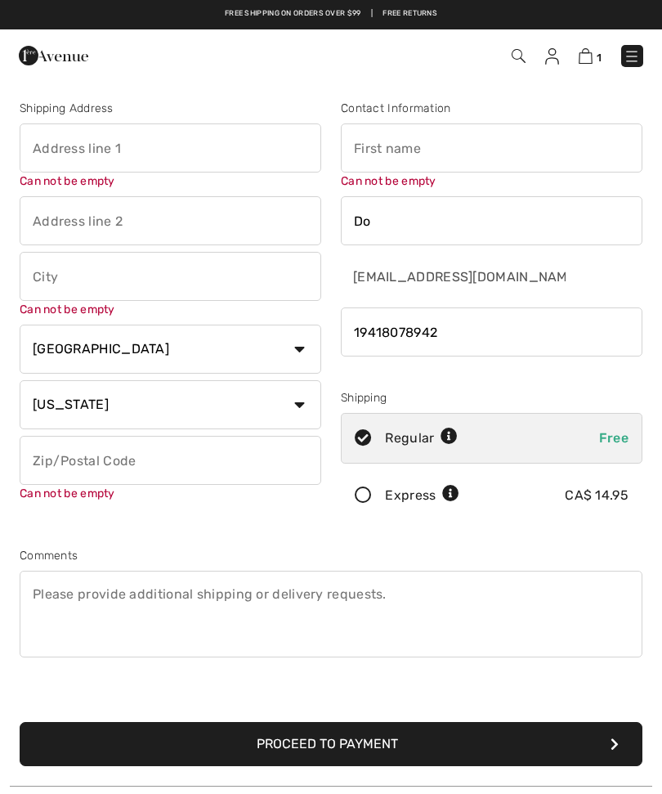
type input "D"
click at [469, 338] on input "phone" at bounding box center [492, 331] width 302 height 49
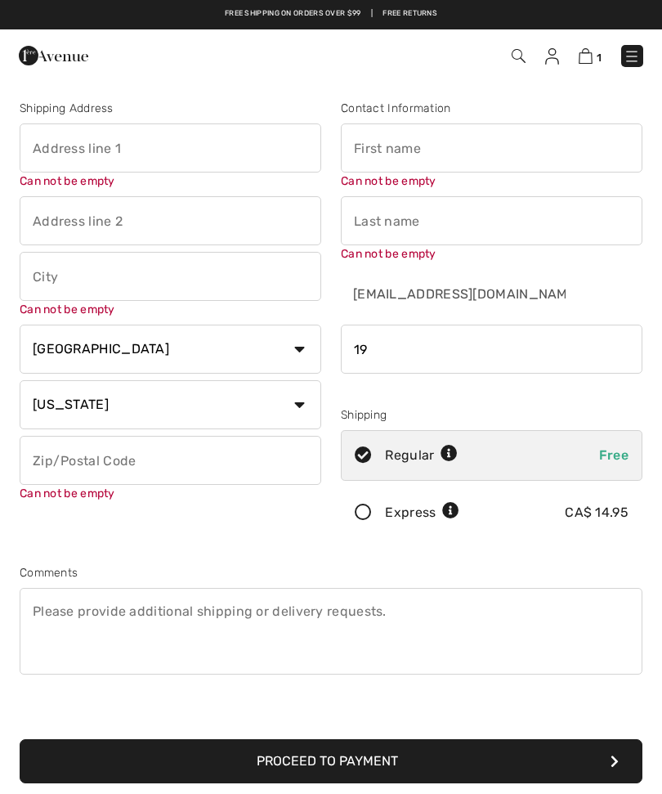
type input "1"
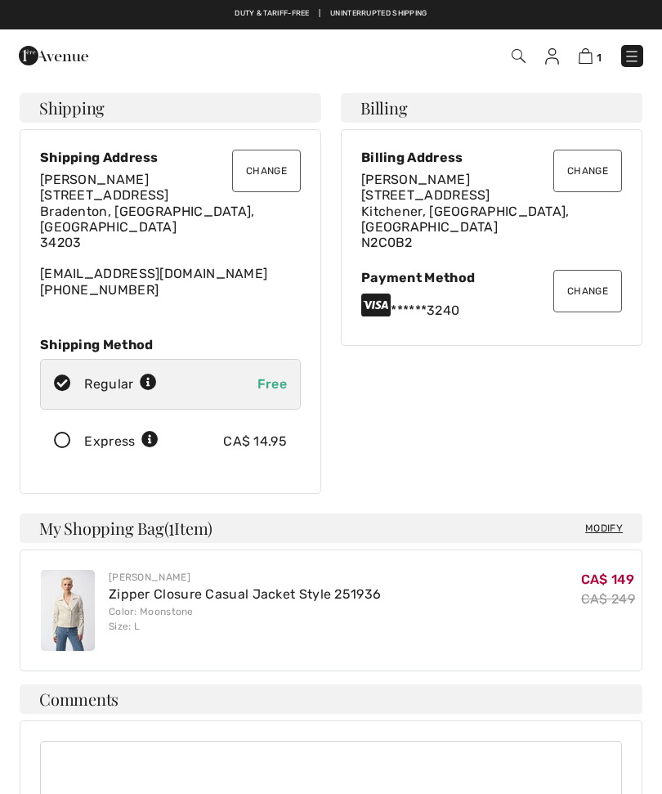
click at [559, 54] on img at bounding box center [552, 56] width 14 height 16
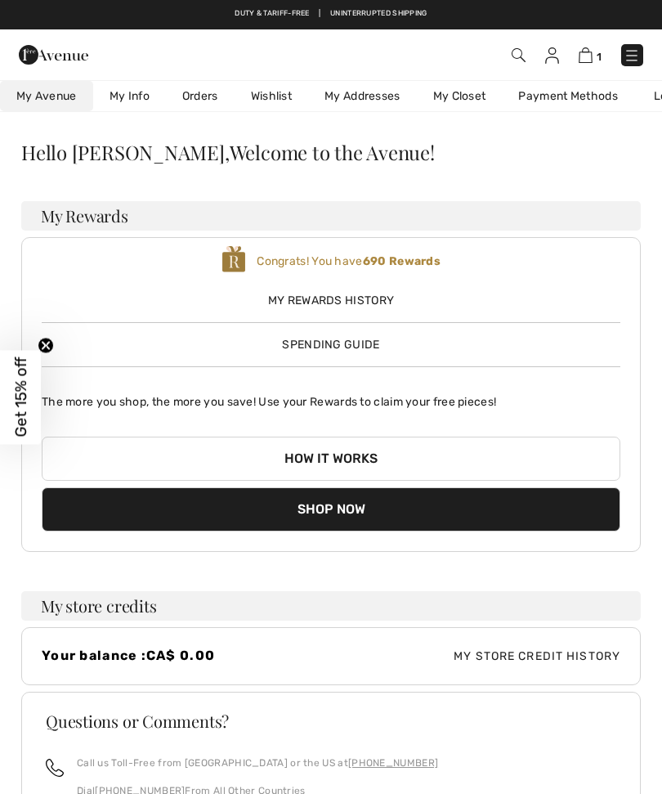
click at [376, 93] on link "My Addresses" at bounding box center [362, 96] width 109 height 30
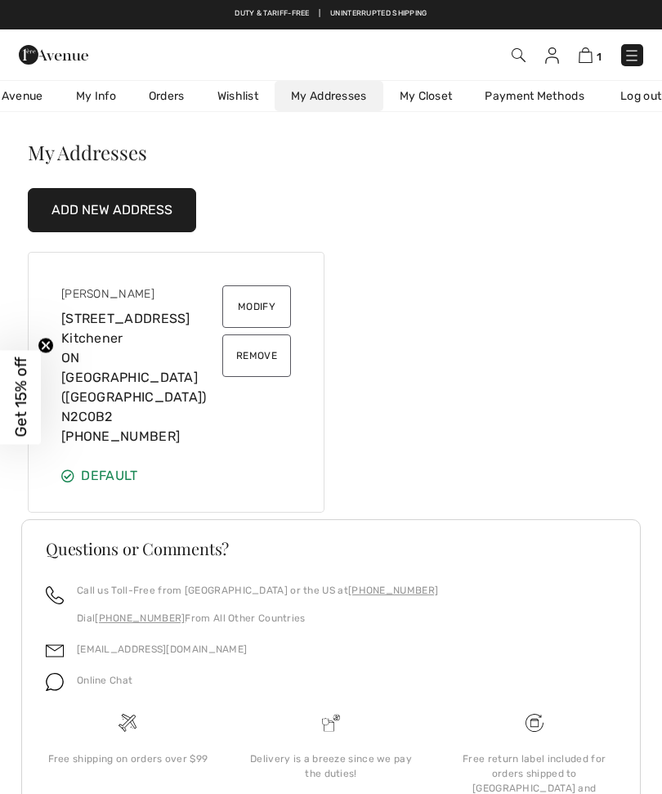
scroll to position [0, 34]
click at [447, 96] on link "My Closet" at bounding box center [426, 96] width 86 height 30
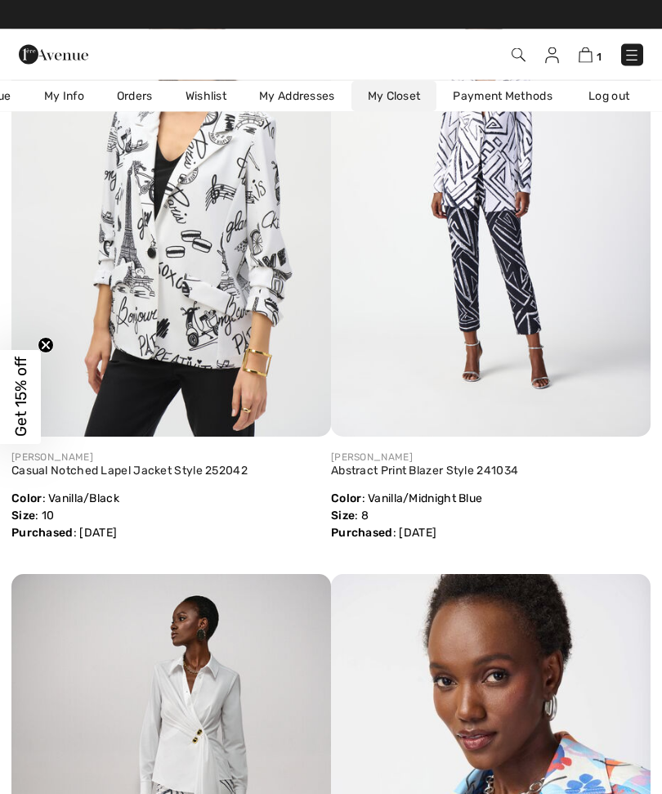
scroll to position [0, 0]
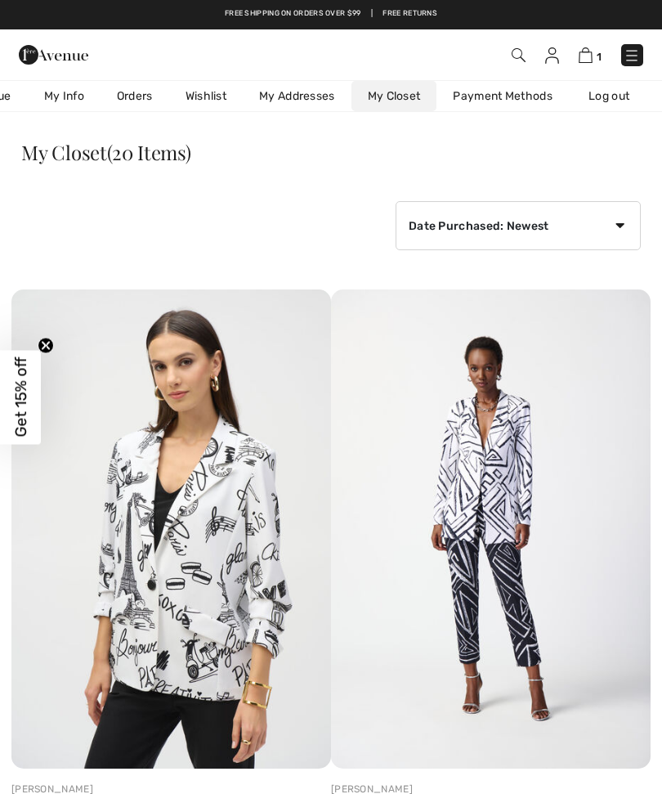
click at [511, 92] on link "Payment Methods" at bounding box center [503, 96] width 132 height 30
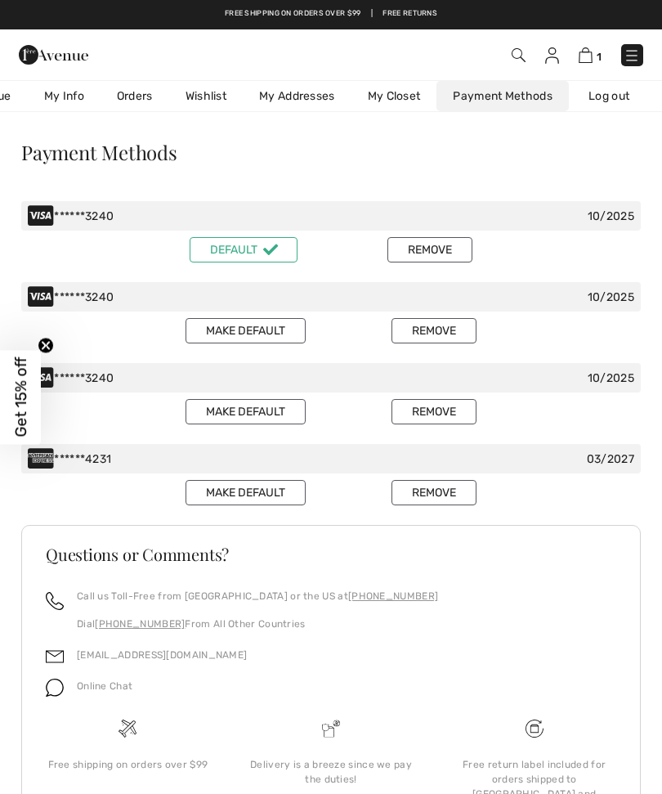
click at [441, 496] on button "Remove" at bounding box center [434, 492] width 85 height 25
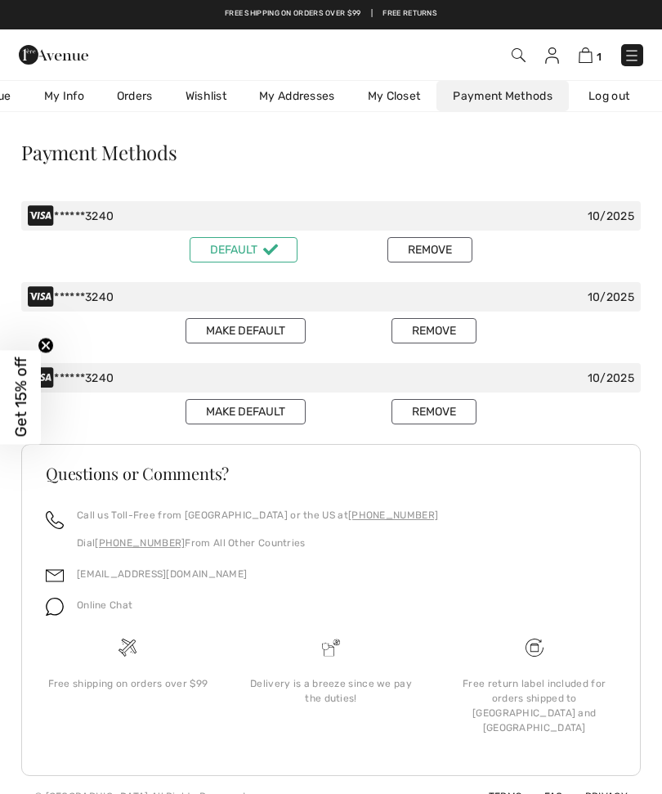
click at [51, 343] on circle "Close teaser" at bounding box center [46, 346] width 16 height 16
click at [437, 410] on button "Remove" at bounding box center [434, 411] width 85 height 25
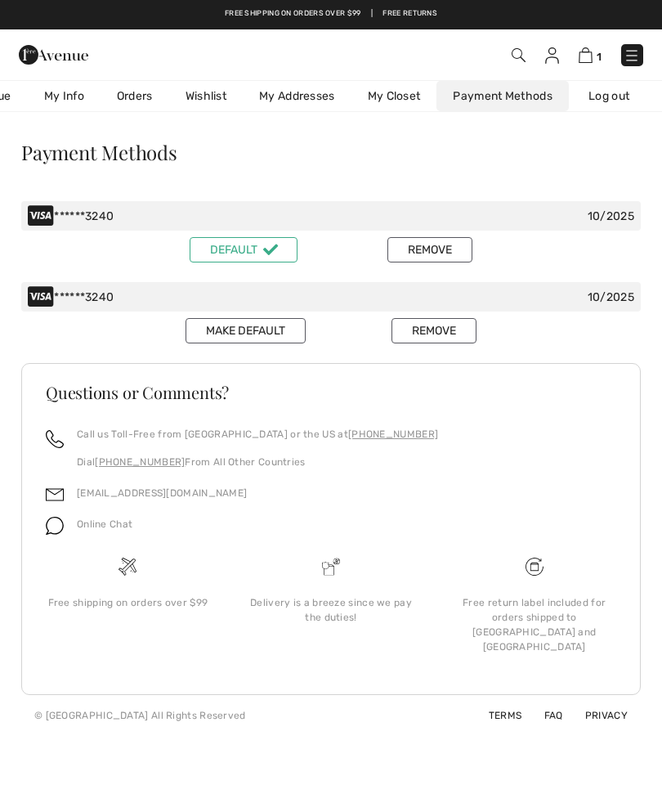
click at [442, 326] on button "Remove" at bounding box center [434, 330] width 85 height 25
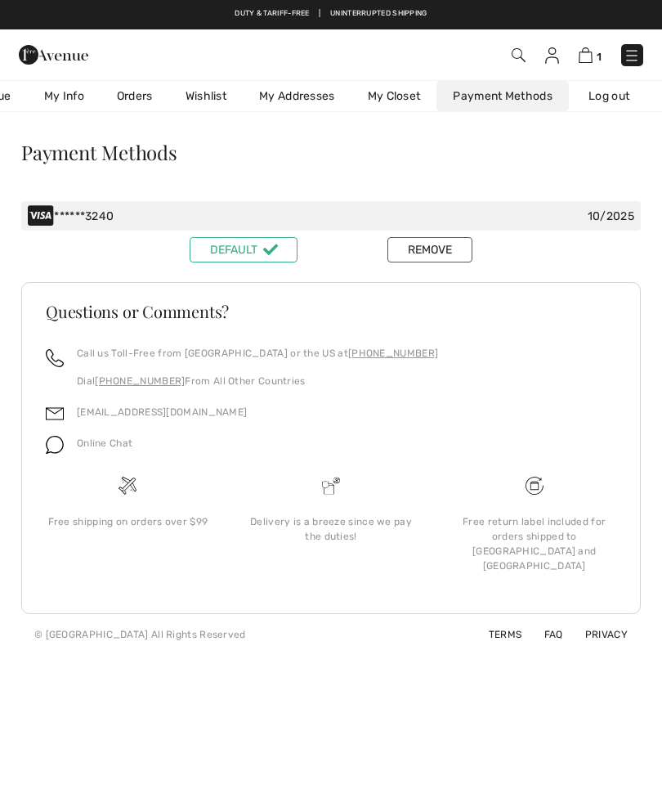
click at [127, 88] on link "Orders" at bounding box center [135, 96] width 69 height 30
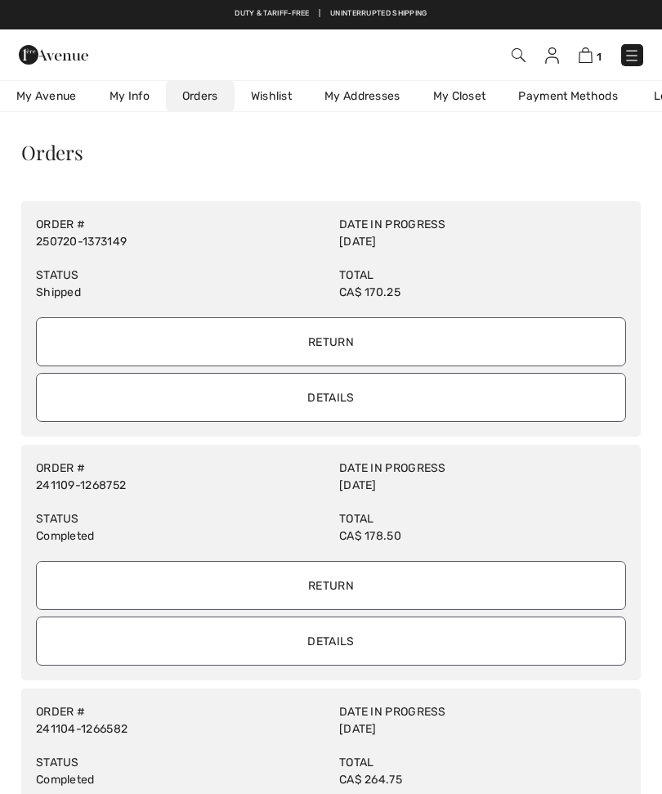
click at [137, 90] on link "My Info" at bounding box center [129, 96] width 73 height 30
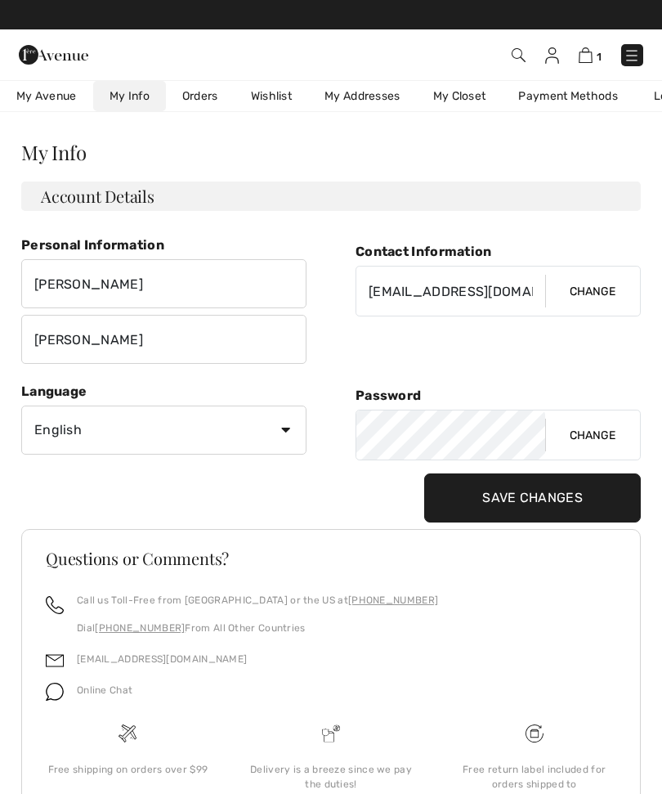
click at [592, 55] on img at bounding box center [586, 55] width 14 height 16
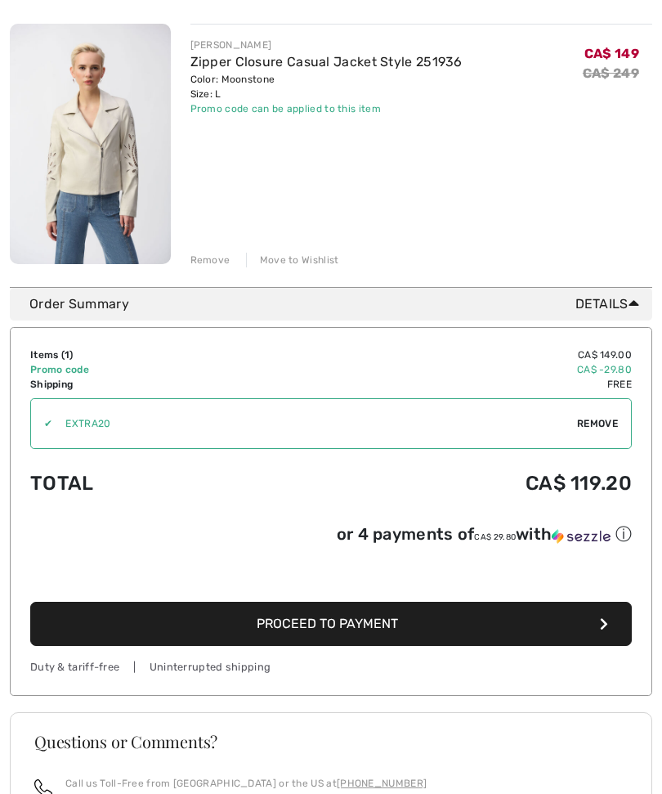
scroll to position [220, 0]
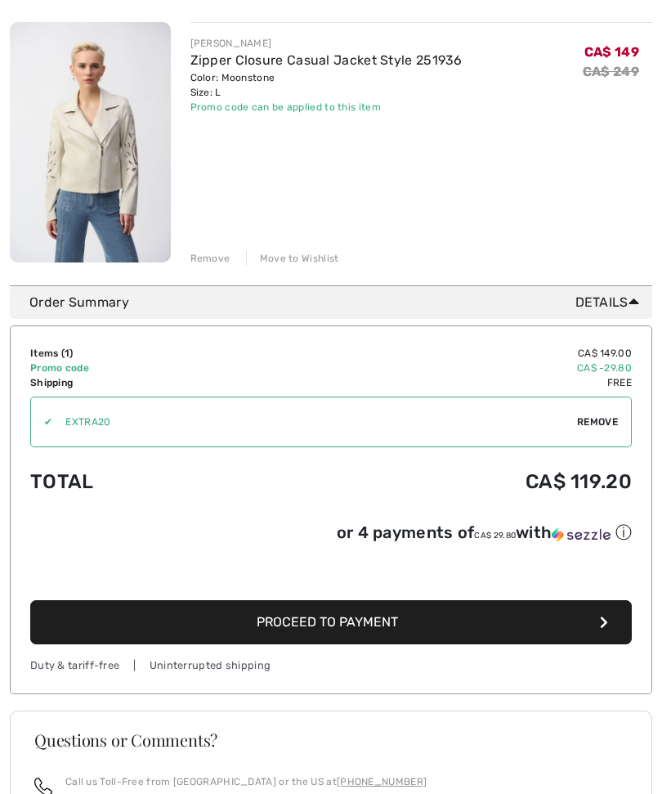
click at [464, 621] on button "Proceed to Payment" at bounding box center [331, 622] width 602 height 44
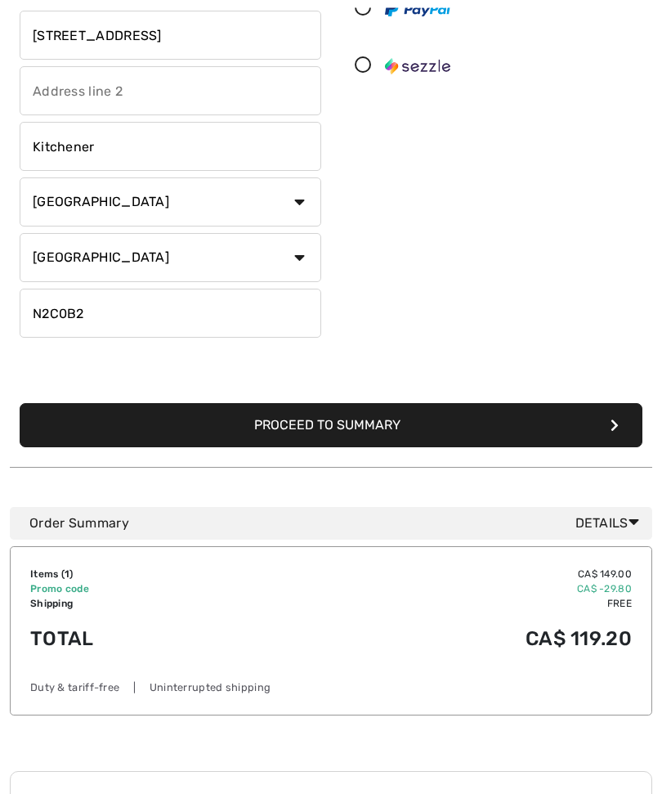
scroll to position [337, 0]
click at [391, 424] on button "Proceed to Summary" at bounding box center [331, 425] width 623 height 44
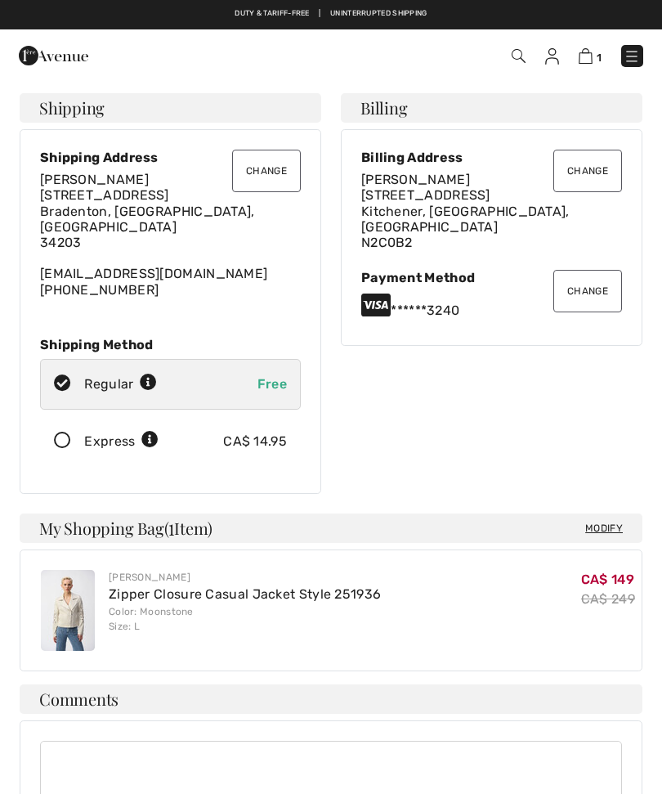
click at [270, 169] on button "Change" at bounding box center [266, 171] width 69 height 43
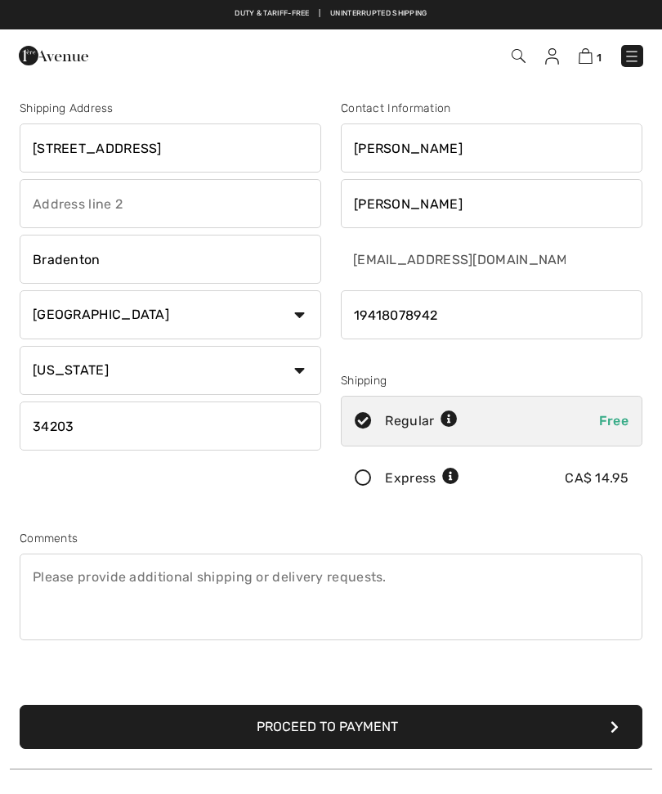
click at [235, 149] on input "6704 Fairway Gardens Drive" at bounding box center [171, 147] width 302 height 49
type input "6704"
click at [135, 249] on input "Bradenton" at bounding box center [171, 259] width 302 height 49
type input "[STREET_ADDRESS]"
click at [132, 247] on input "Bradenton" at bounding box center [171, 259] width 302 height 49
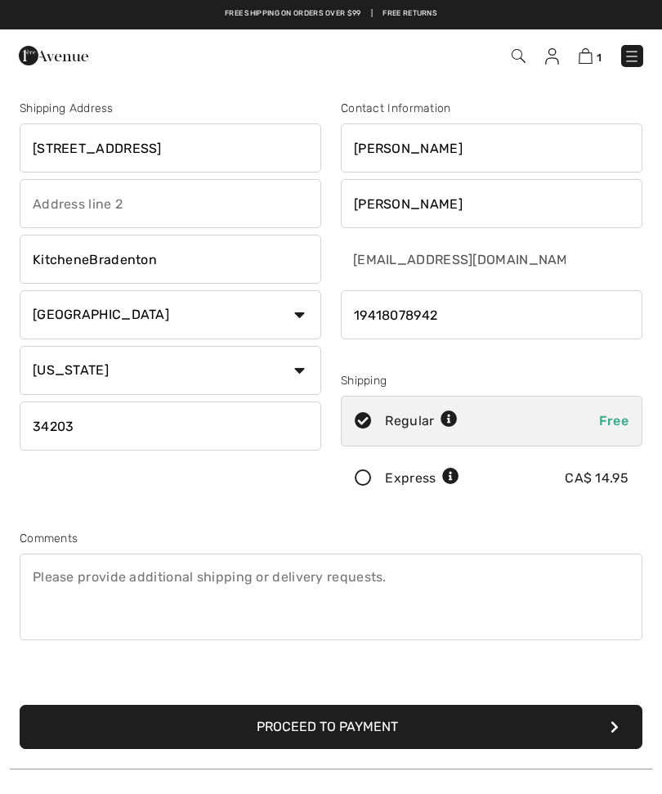
type input "KitchenerBradenton"
click at [195, 249] on input "KitchenerBradenton" at bounding box center [171, 259] width 302 height 49
click at [203, 267] on input "KitchenerBradenton" at bounding box center [171, 259] width 302 height 49
click at [198, 253] on input "KitchenerBradenton" at bounding box center [171, 259] width 302 height 49
type input "Kitchener"
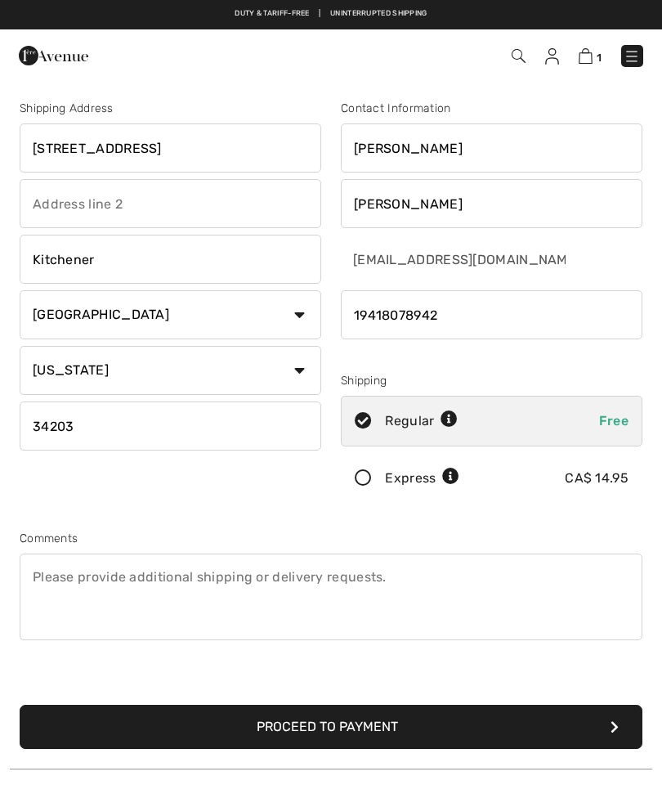
click at [305, 316] on select "Country Canada United States Afghanistan Aland Islands Albania Algeria American…" at bounding box center [171, 314] width 302 height 49
select select "CA"
click at [296, 364] on select "State/Province Alberta British Columbia Manitoba New Brunswick Newfoundland and…" at bounding box center [171, 370] width 302 height 49
select select "ON"
click at [107, 411] on input "34203" at bounding box center [171, 425] width 302 height 49
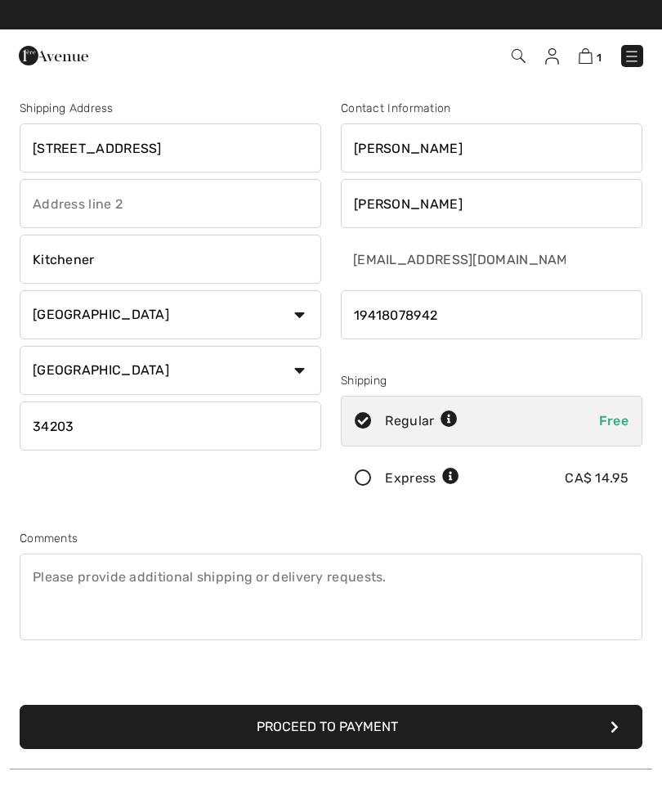
click at [113, 427] on input "34203" at bounding box center [171, 425] width 302 height 49
type input "3"
type input "N2C0B2"
click at [468, 315] on input "phone" at bounding box center [492, 314] width 302 height 49
type input "1"
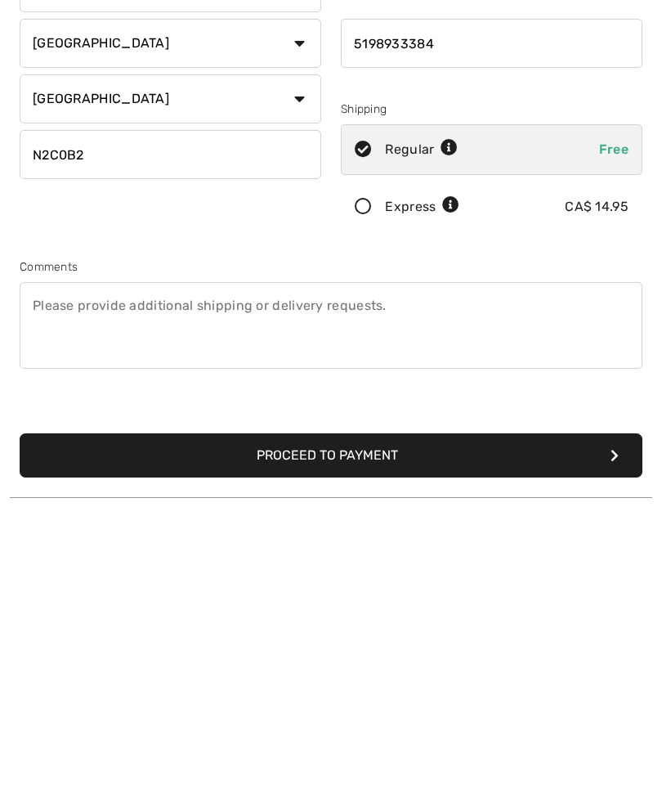
scroll to position [11, 0]
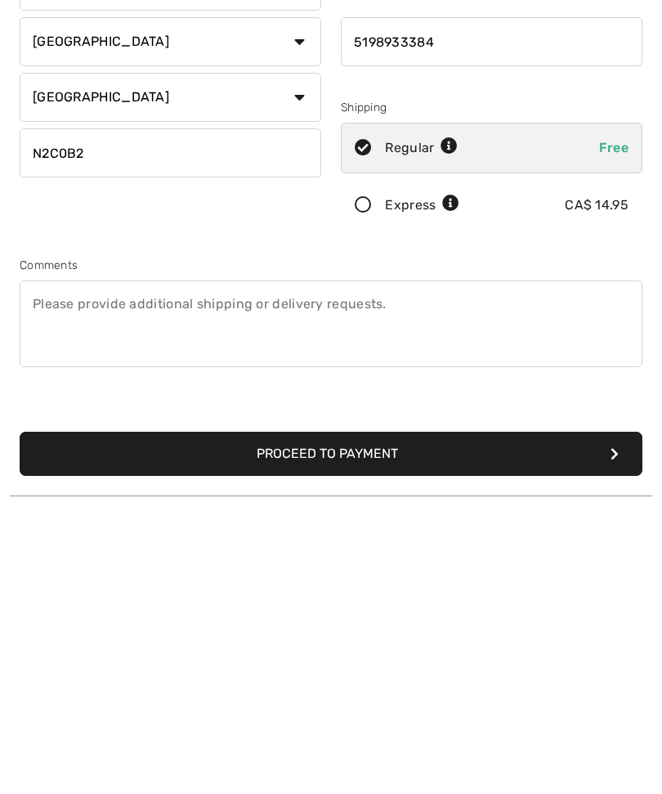
type input "5198933384"
click at [366, 693] on button "Proceed to Payment" at bounding box center [331, 715] width 623 height 44
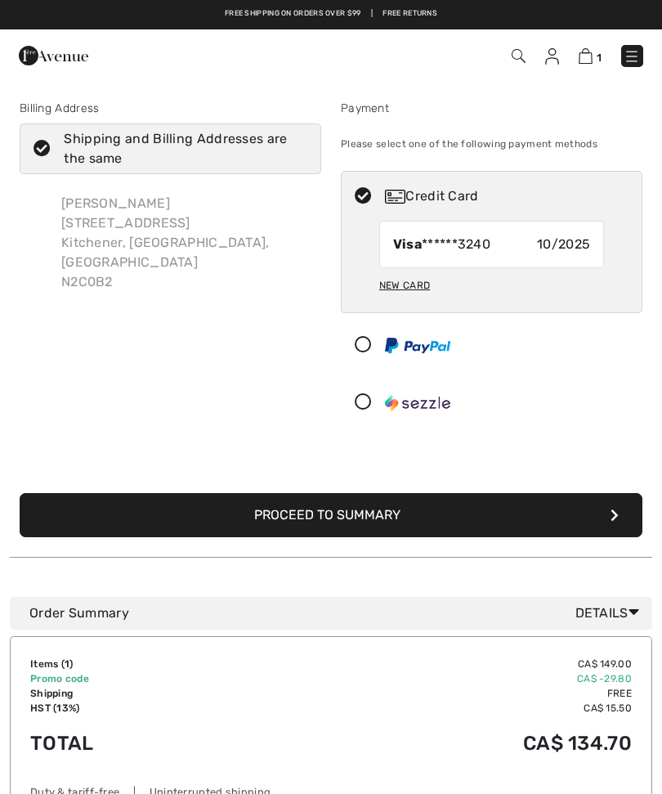
click at [434, 510] on button "Proceed to Summary" at bounding box center [331, 515] width 623 height 44
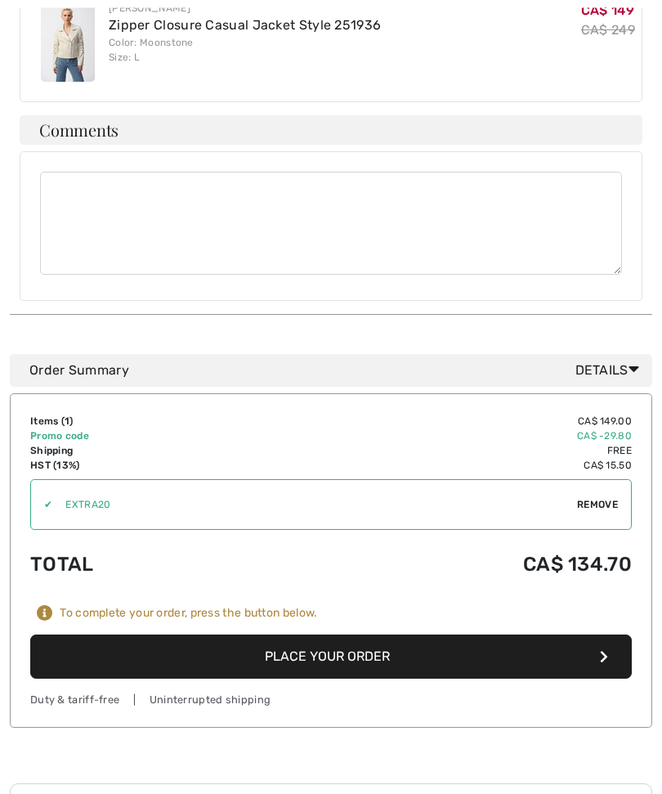
scroll to position [570, 0]
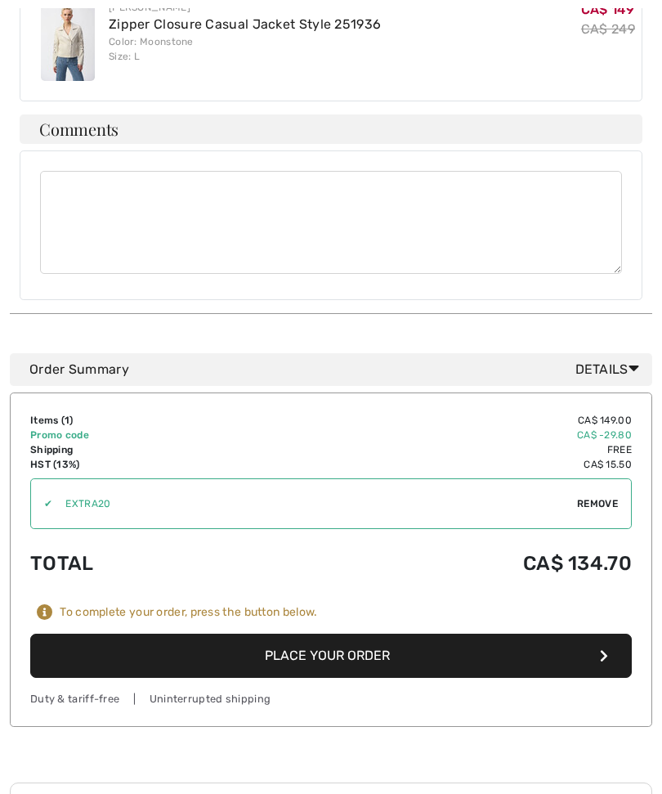
click at [360, 634] on button "Place Your Order" at bounding box center [331, 656] width 602 height 44
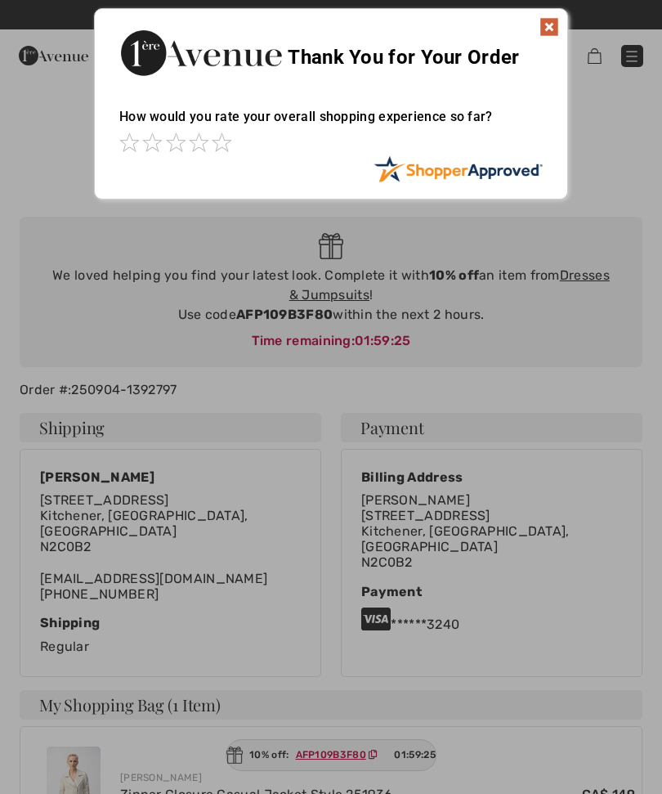
click at [558, 20] on img at bounding box center [550, 27] width 20 height 20
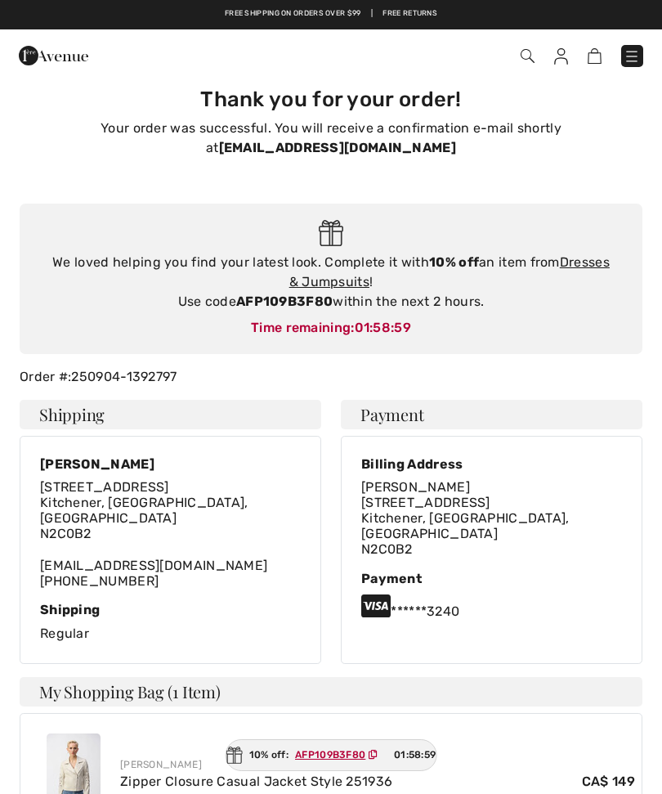
scroll to position [11, 0]
